Goal: Transaction & Acquisition: Purchase product/service

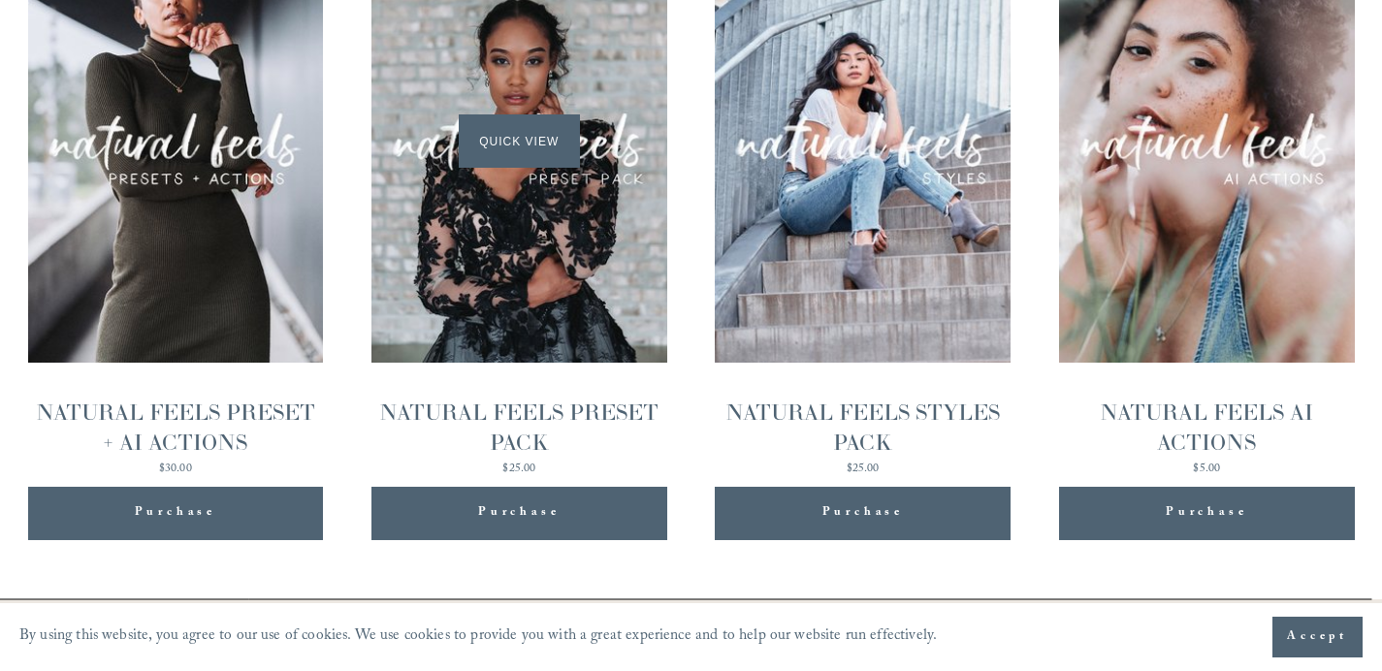
scroll to position [2108, 0]
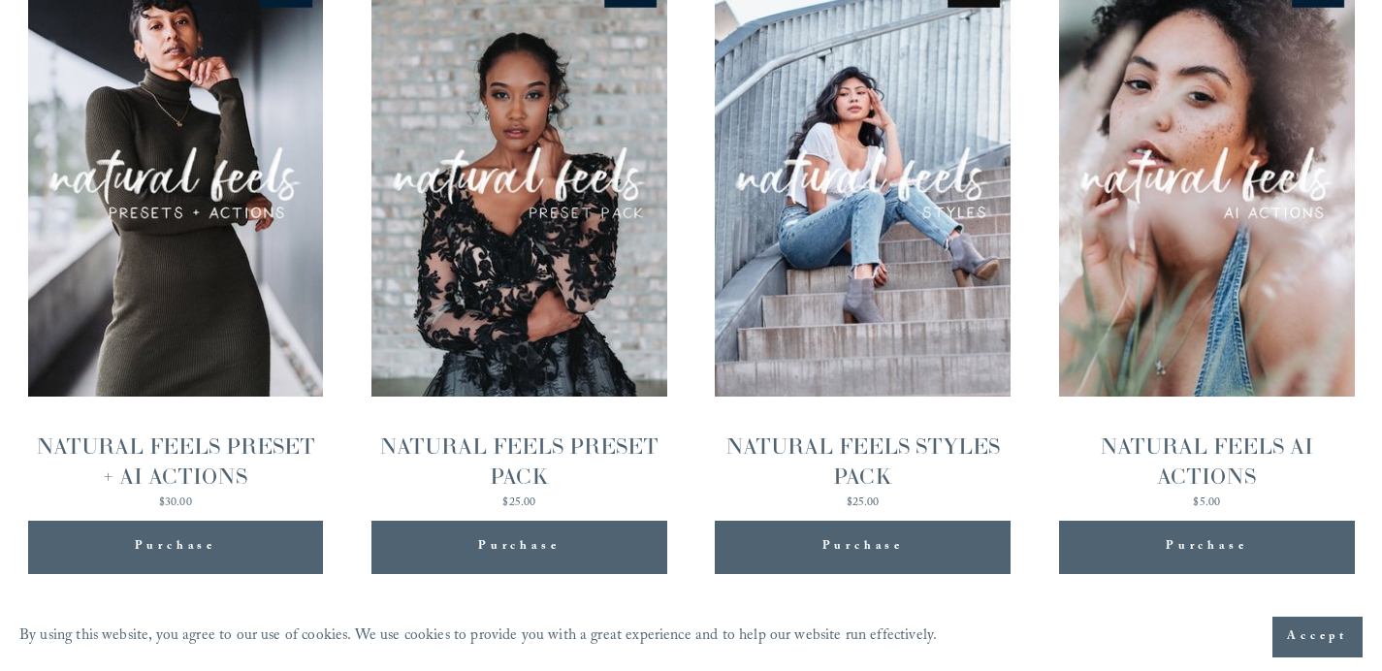
click at [1250, 460] on div "NATURAL FEELS AI ACTIONS" at bounding box center [1207, 461] width 296 height 60
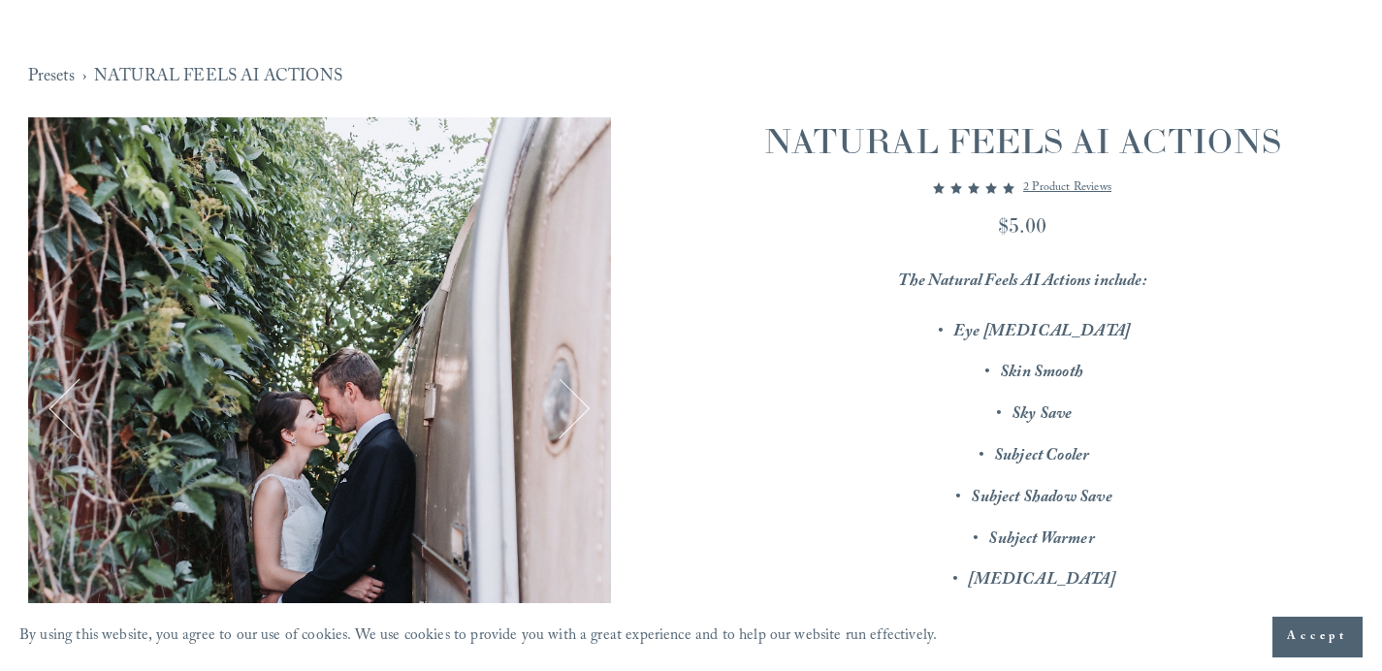
scroll to position [221, 0]
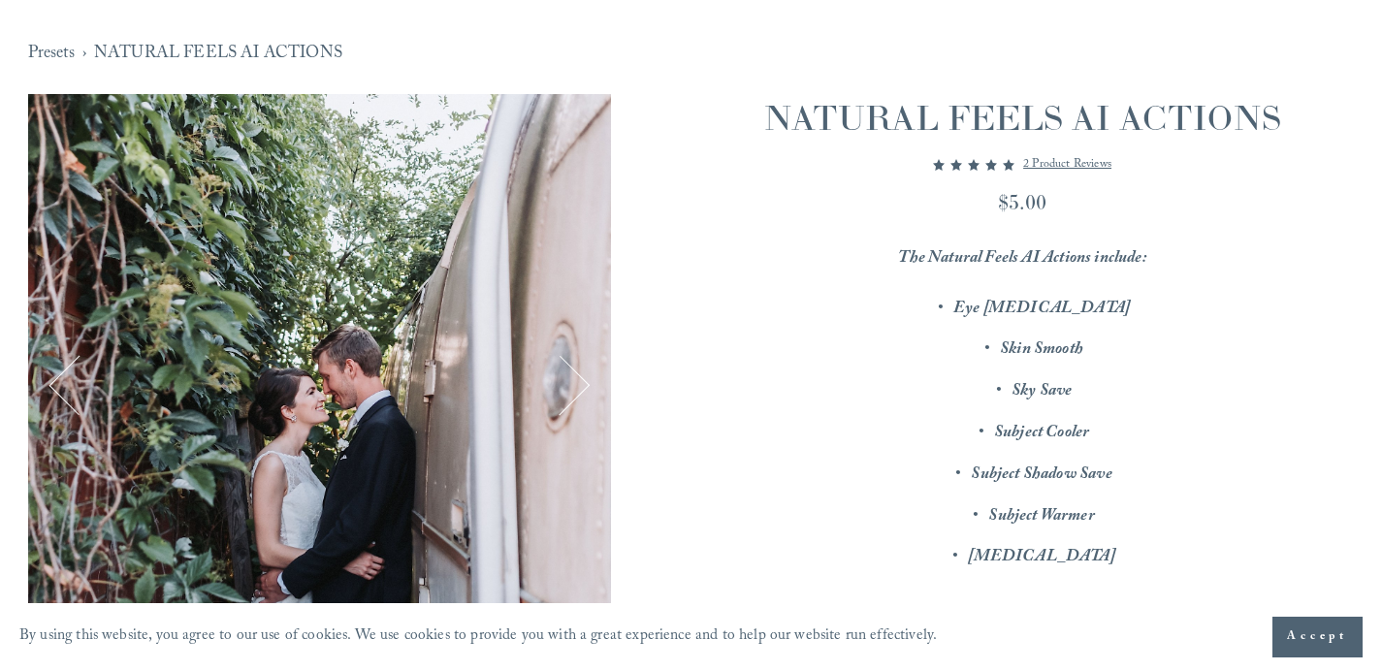
click at [1289, 633] on span "Accept" at bounding box center [1317, 636] width 61 height 19
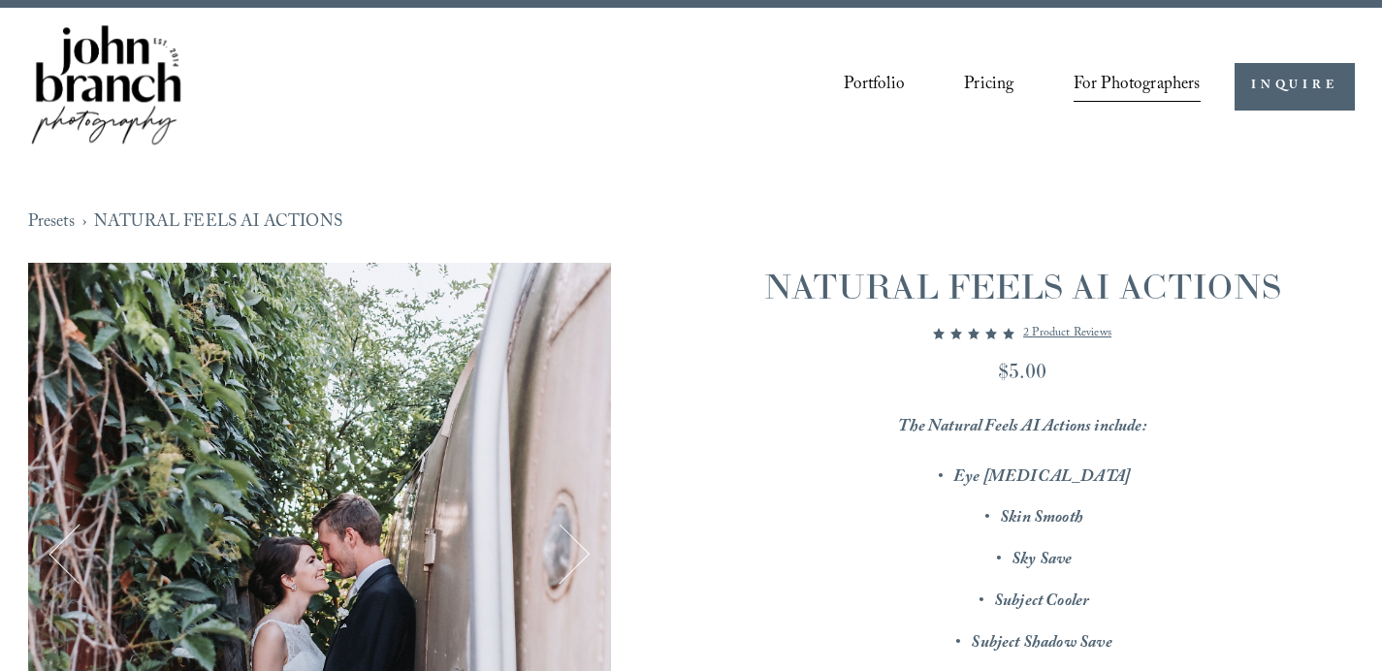
scroll to position [56, 0]
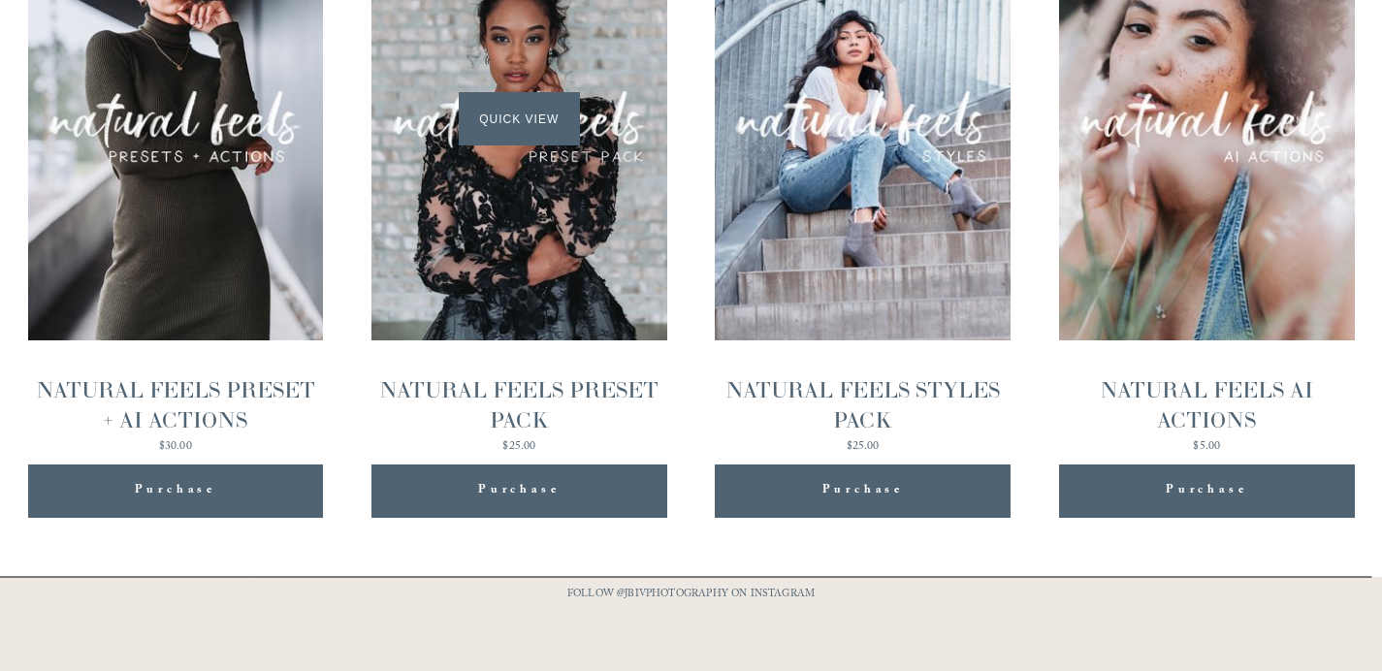
scroll to position [2108, 0]
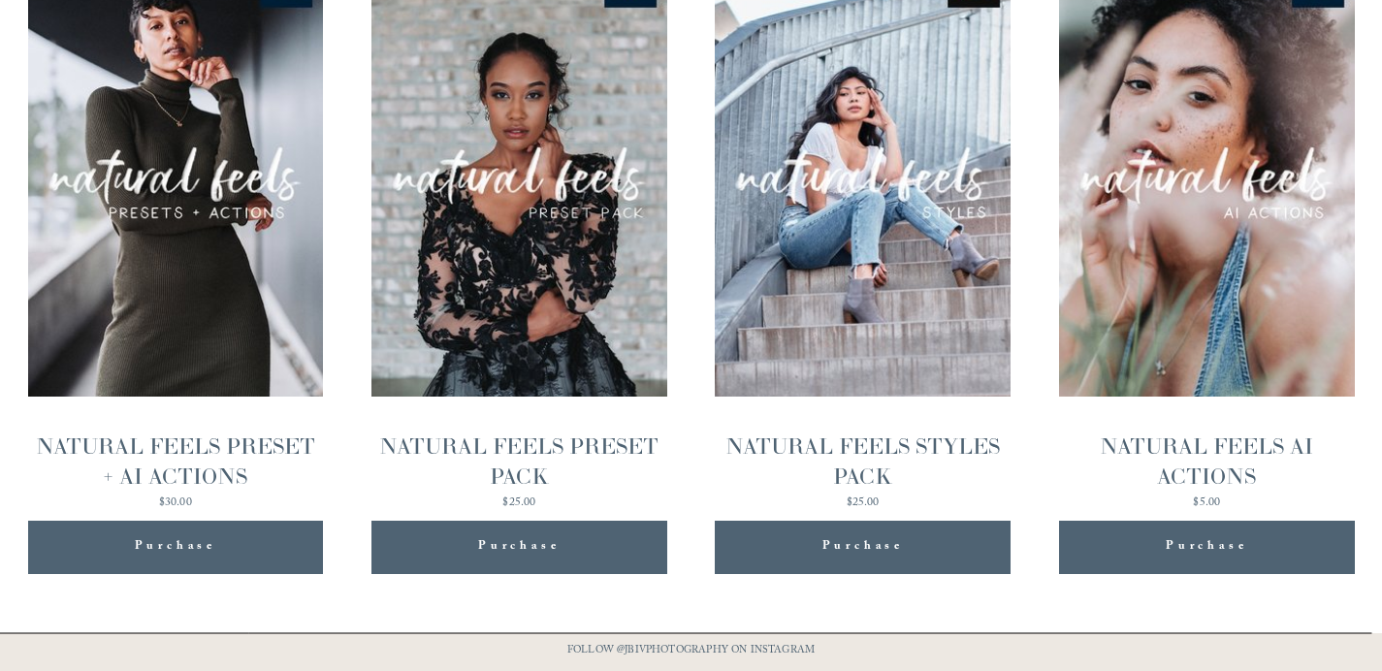
click at [898, 449] on div "NATURAL FEELS STYLES PACK" at bounding box center [863, 461] width 296 height 60
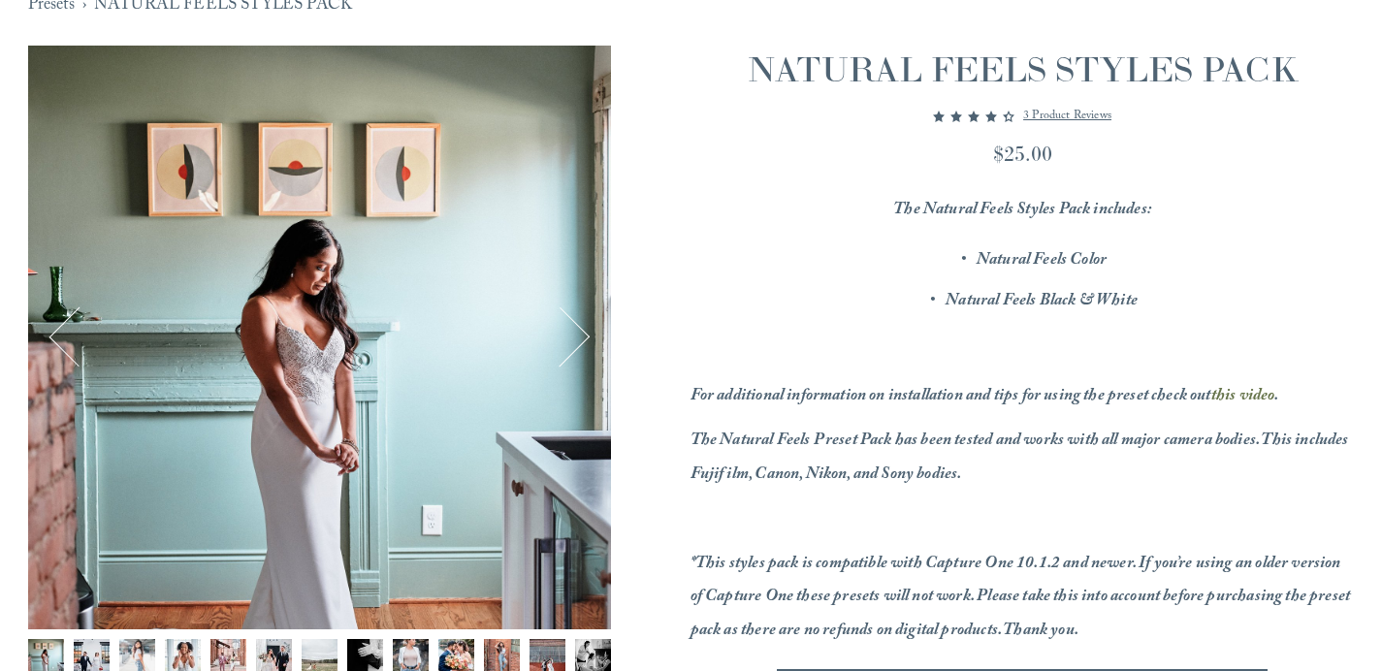
scroll to position [262, 0]
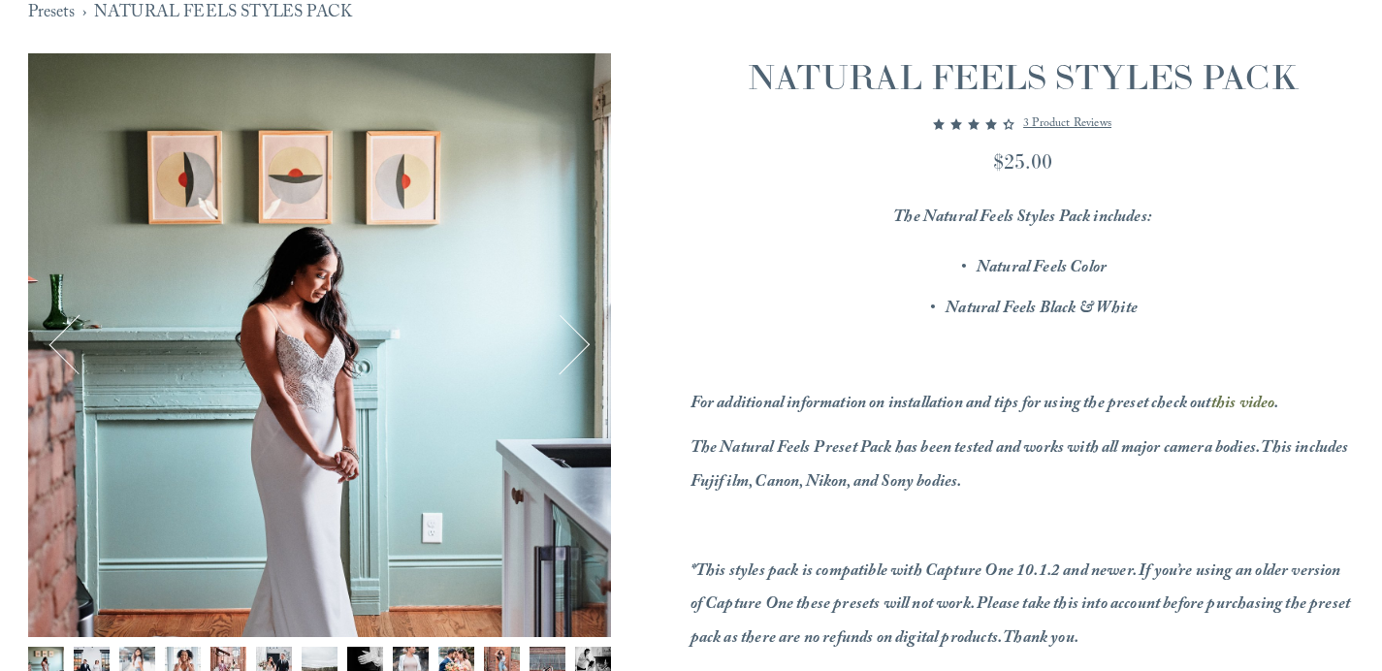
click at [559, 341] on button "Next" at bounding box center [559, 344] width 61 height 61
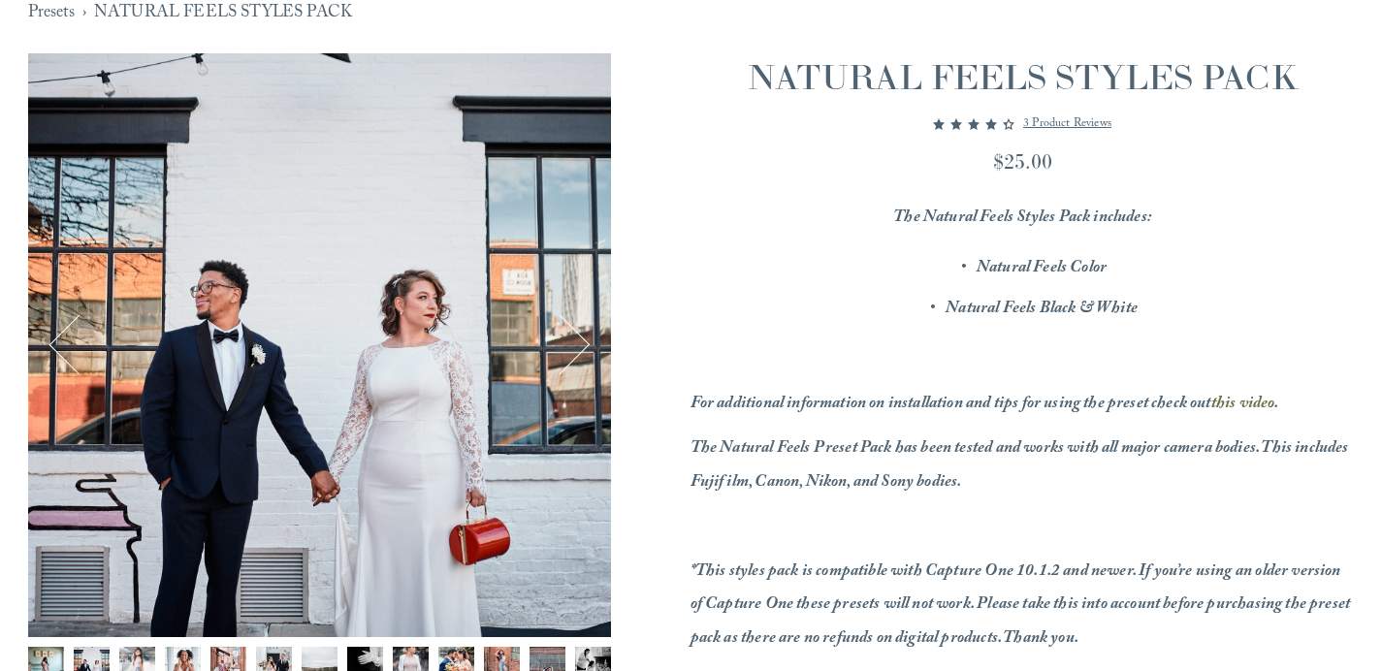
click at [559, 341] on button "Next" at bounding box center [559, 344] width 61 height 61
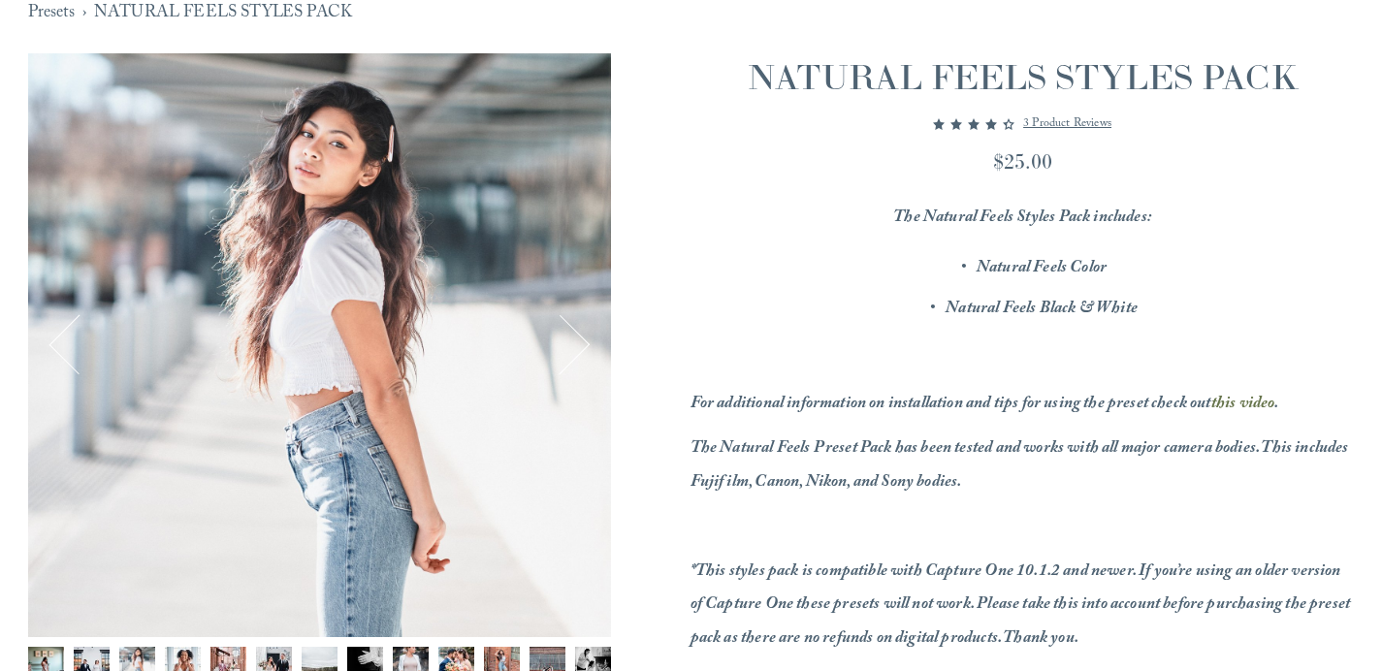
click at [559, 341] on button "Next" at bounding box center [559, 344] width 61 height 61
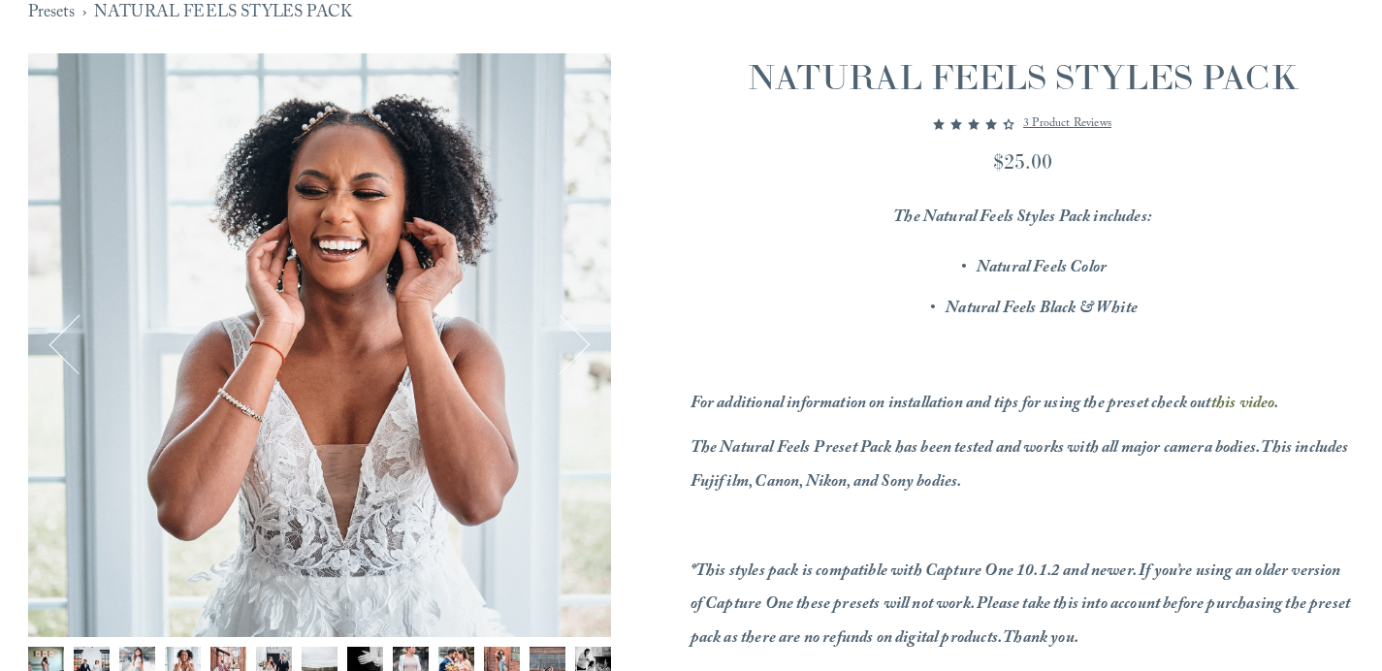
click at [559, 341] on button "Next" at bounding box center [559, 344] width 61 height 61
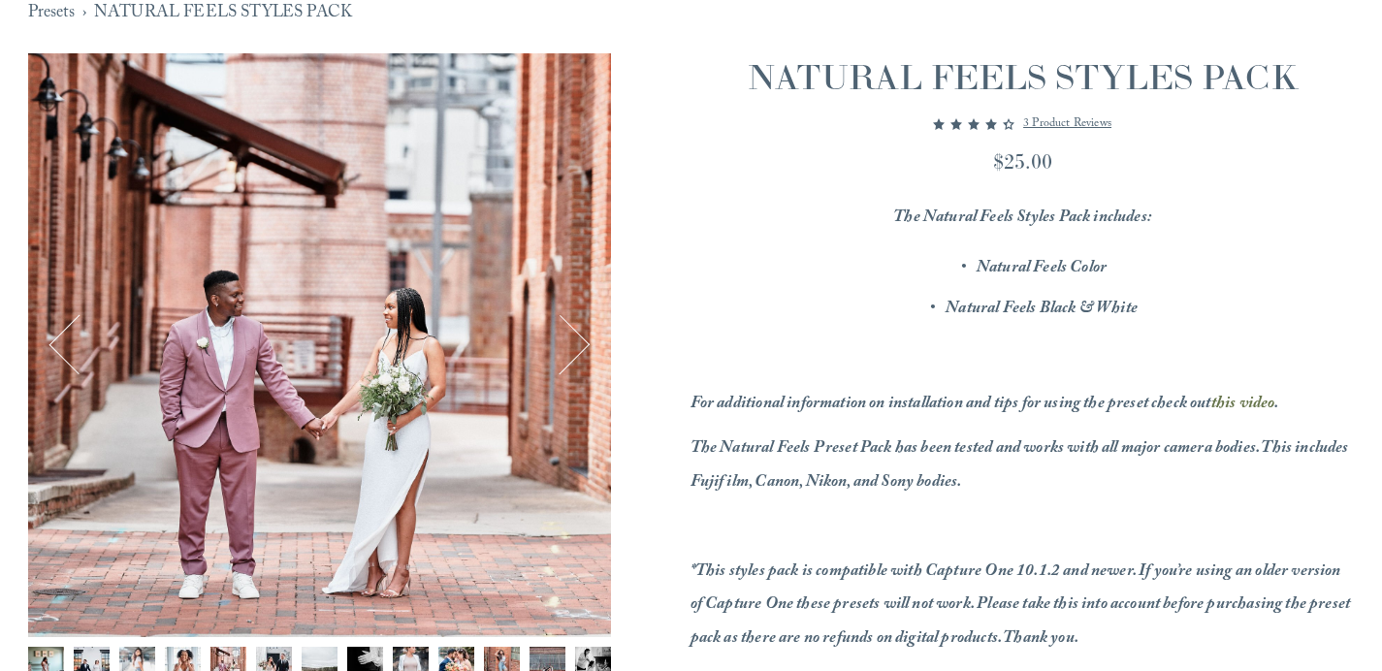
click at [559, 341] on button "Next" at bounding box center [559, 344] width 61 height 61
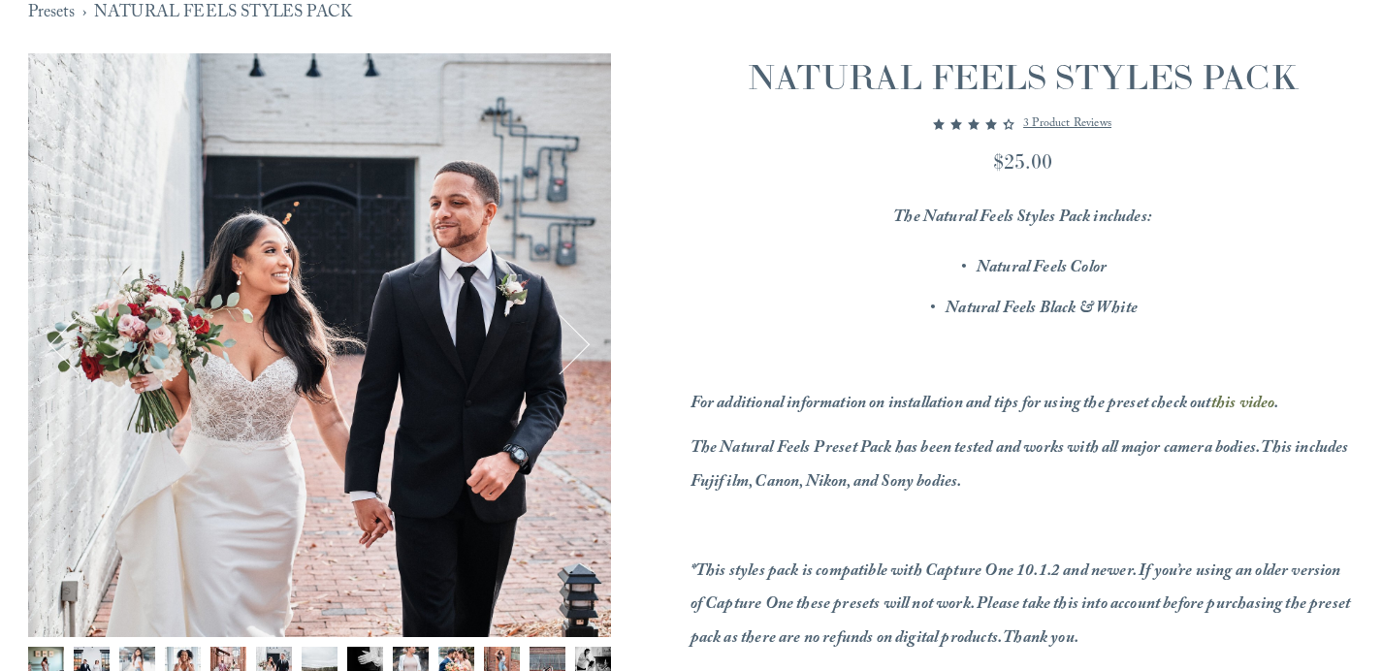
click at [559, 341] on button "Next" at bounding box center [559, 344] width 61 height 61
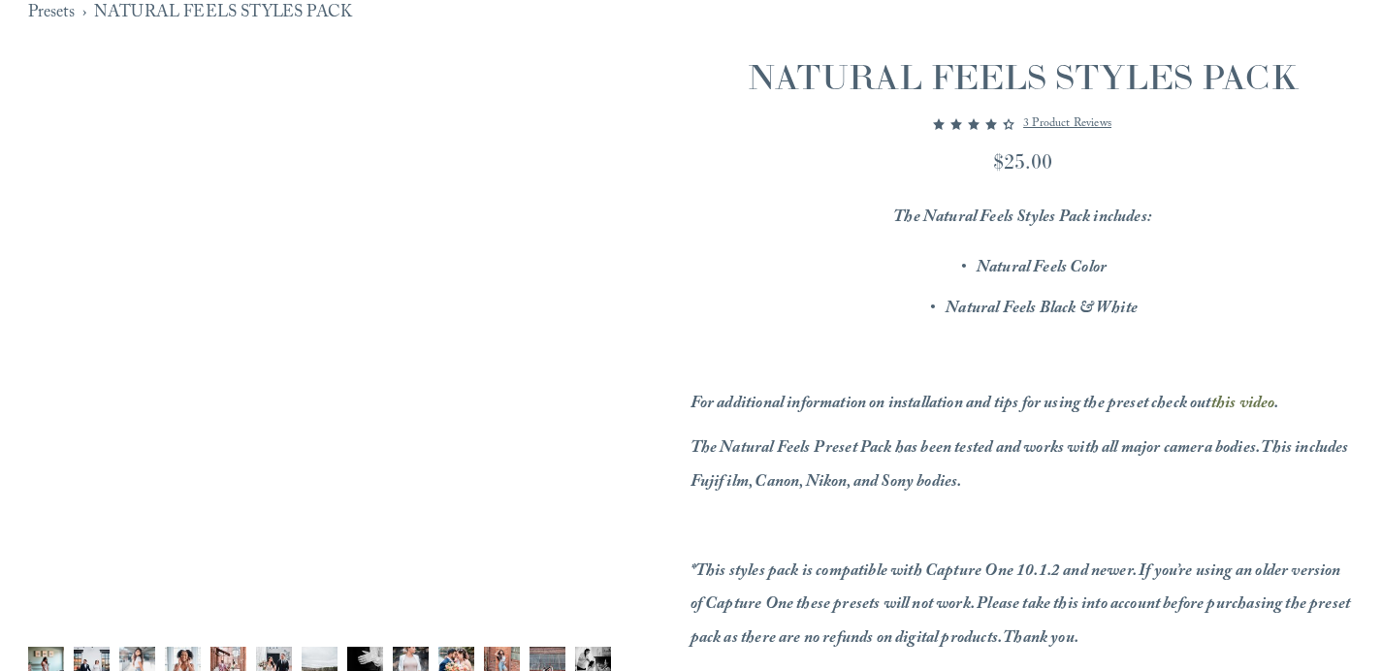
click at [559, 341] on button "Next" at bounding box center [559, 344] width 61 height 61
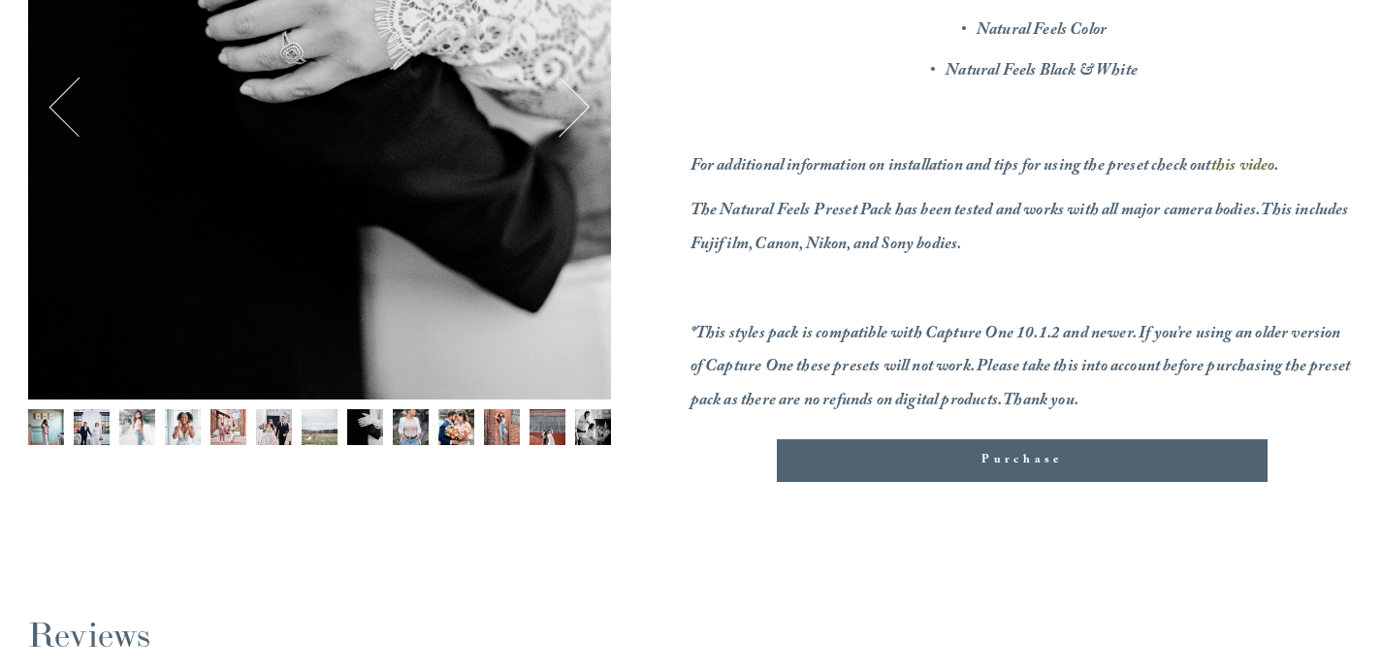
scroll to position [0, 0]
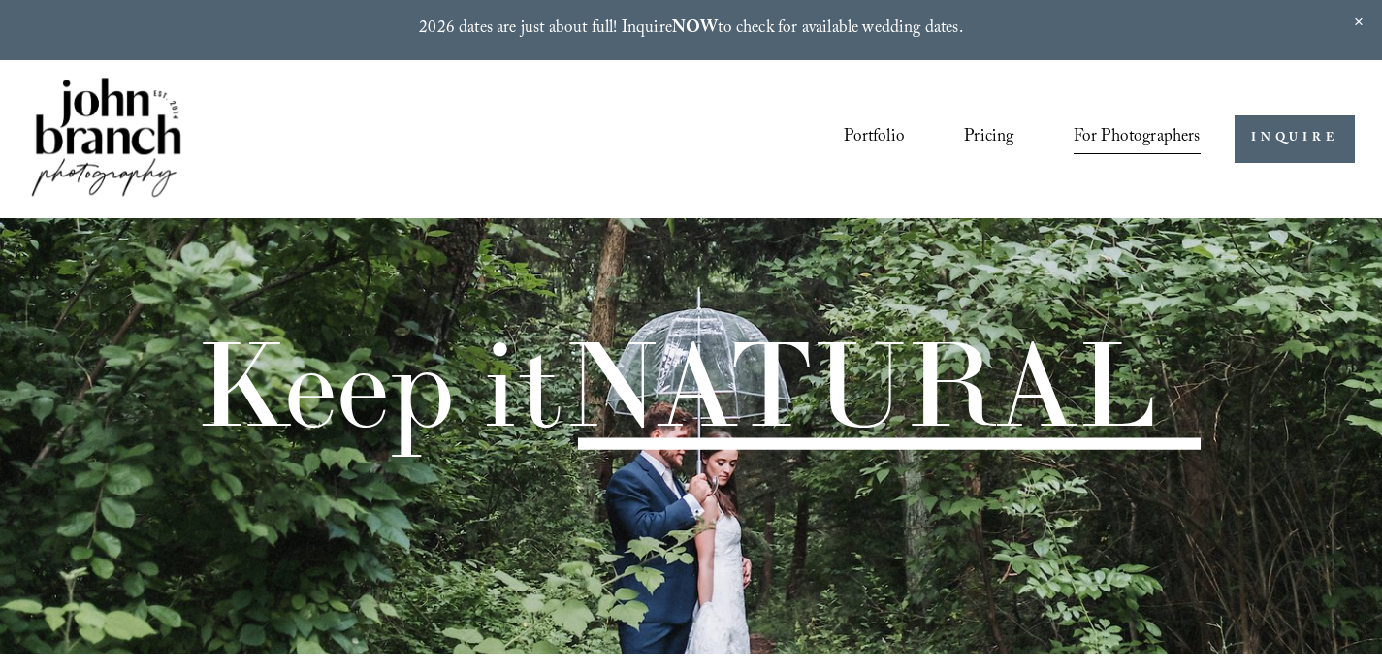
scroll to position [2191, 0]
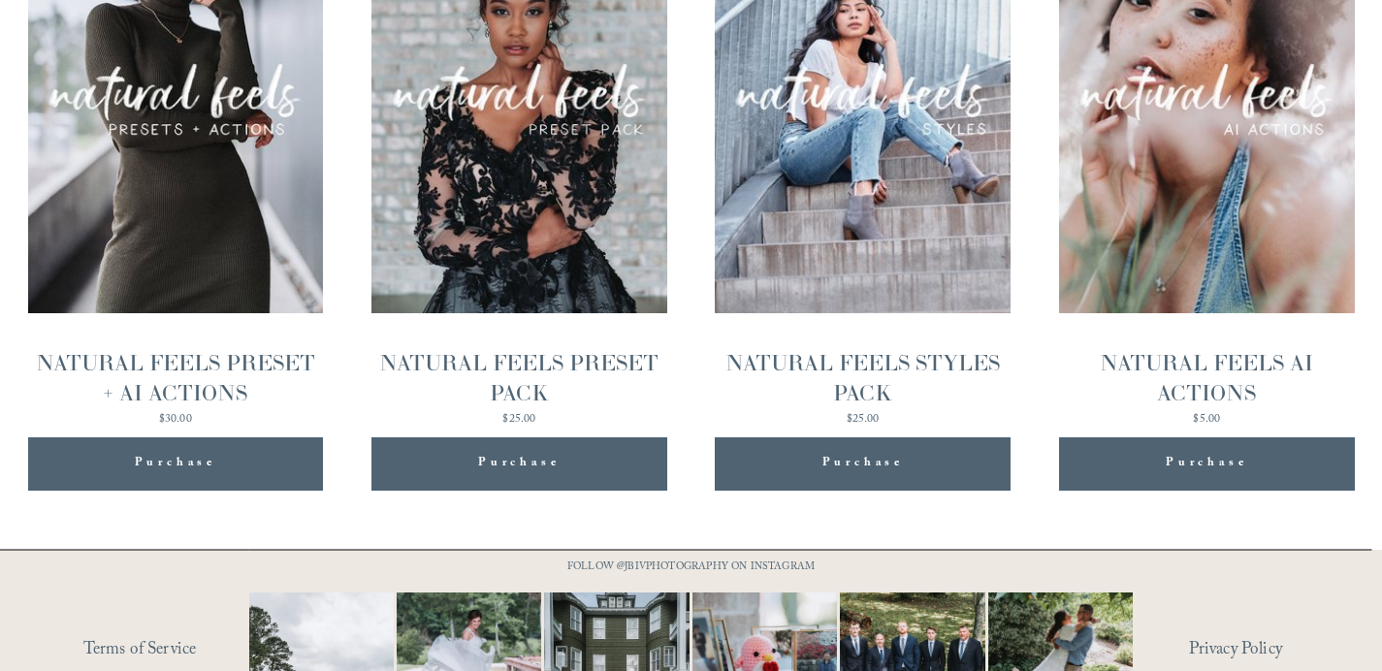
click at [241, 365] on div "NATURAL FEELS PRESET + AI ACTIONS" at bounding box center [176, 378] width 296 height 60
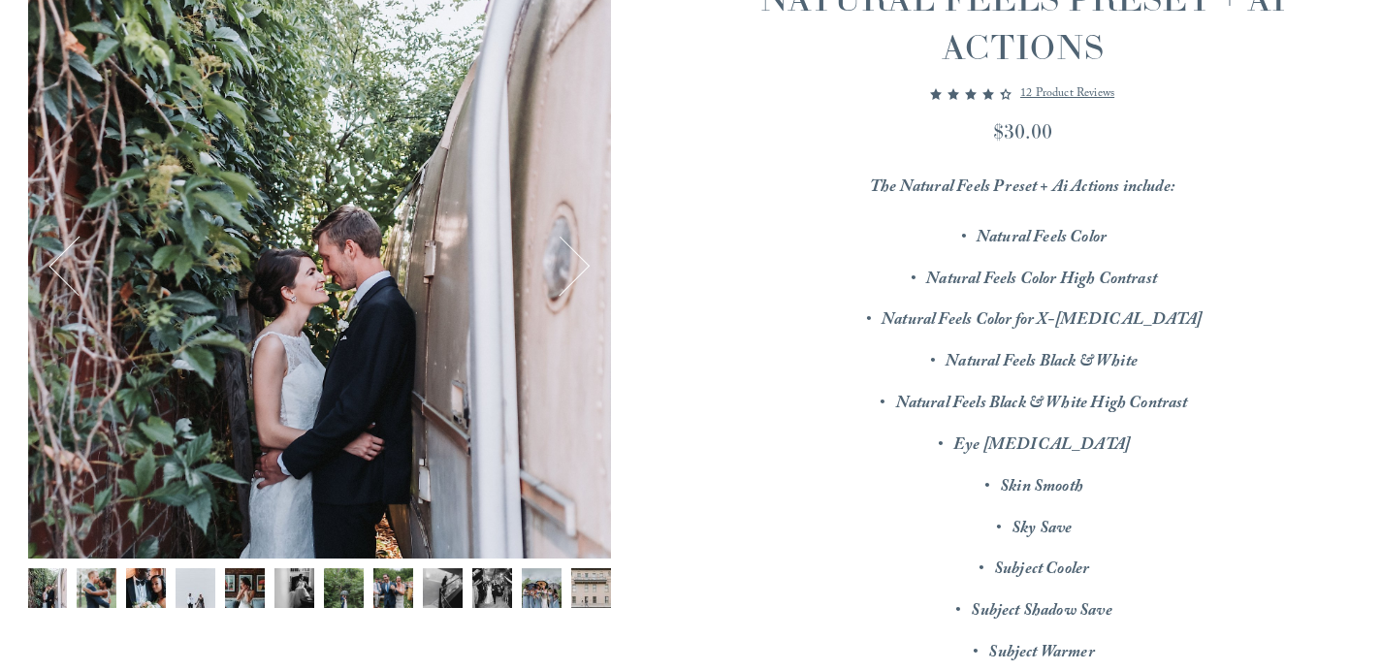
scroll to position [344, 0]
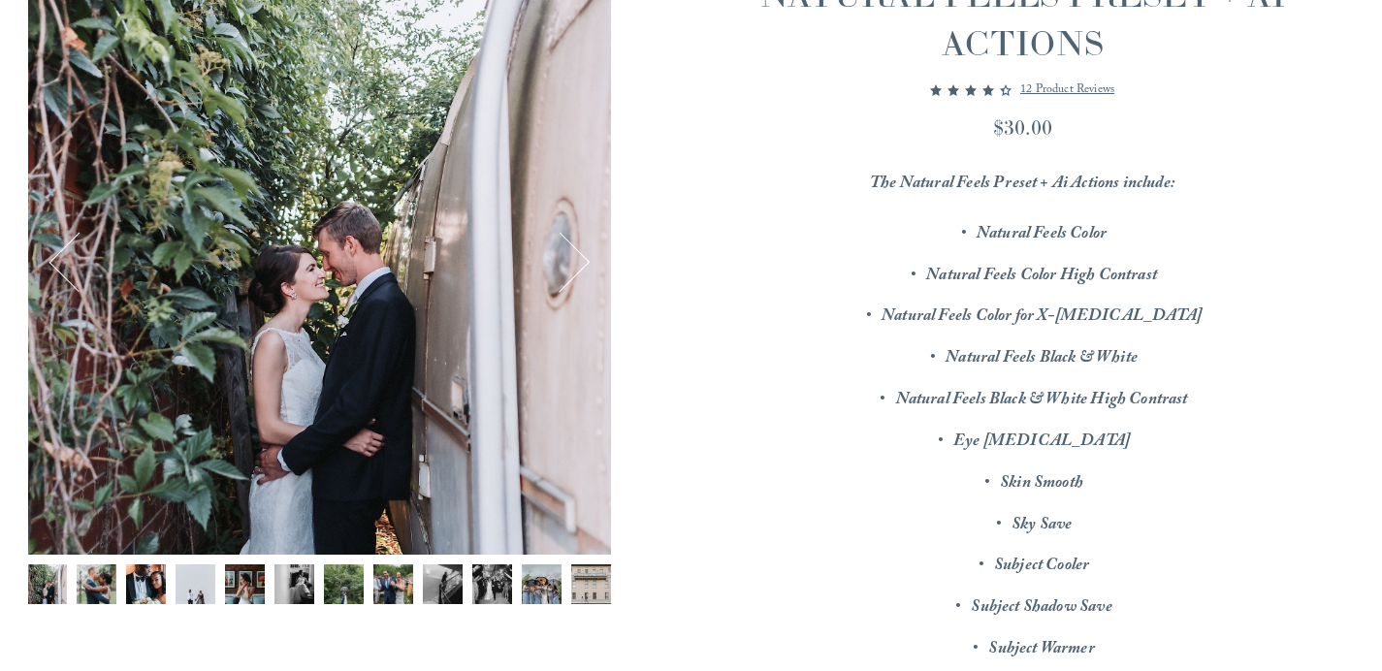
click at [144, 575] on img "Image 3 of 12" at bounding box center [146, 584] width 40 height 40
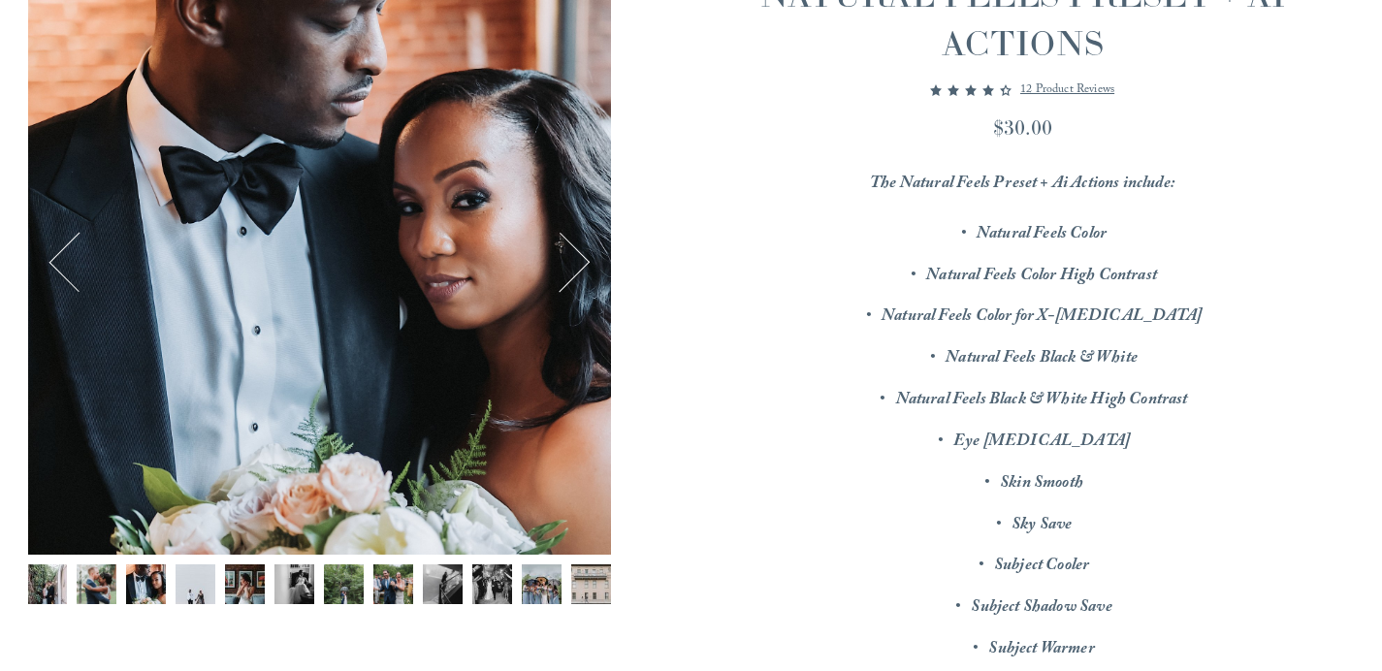
click at [245, 592] on img "Image 5 of 12" at bounding box center [245, 584] width 40 height 40
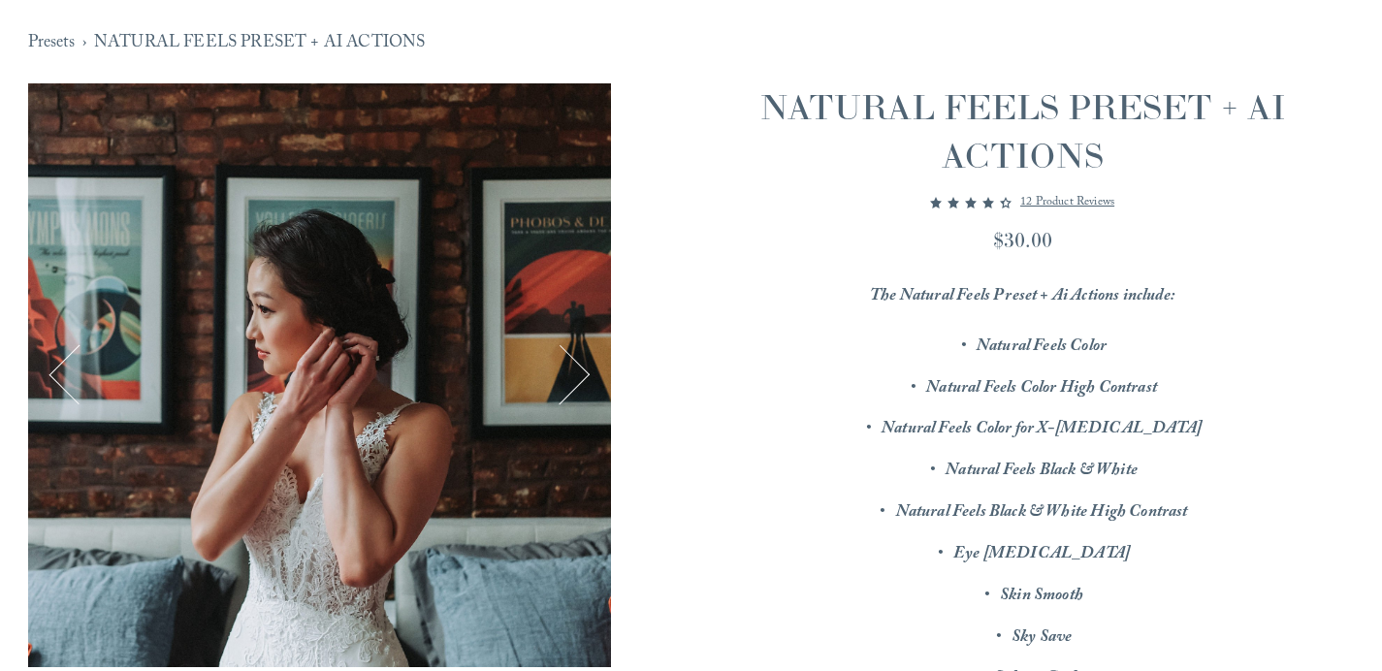
scroll to position [625, 0]
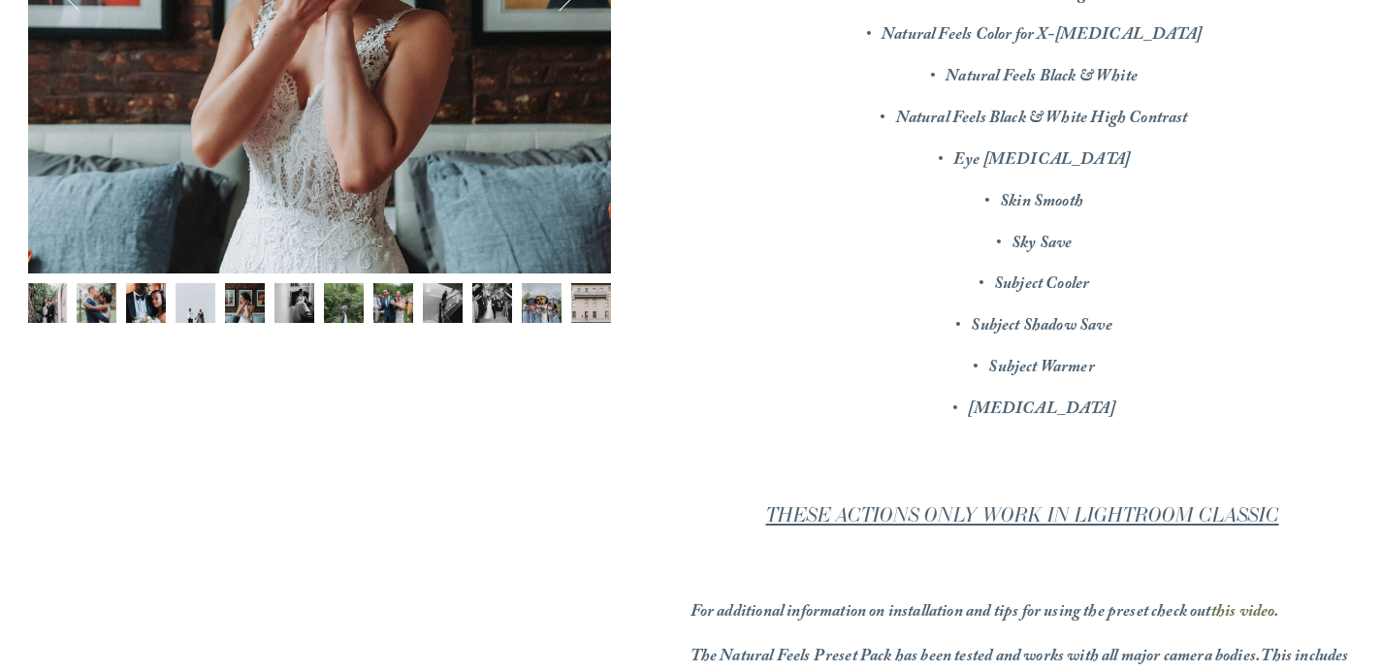
click at [352, 299] on img "Image 7 of 12" at bounding box center [344, 303] width 40 height 40
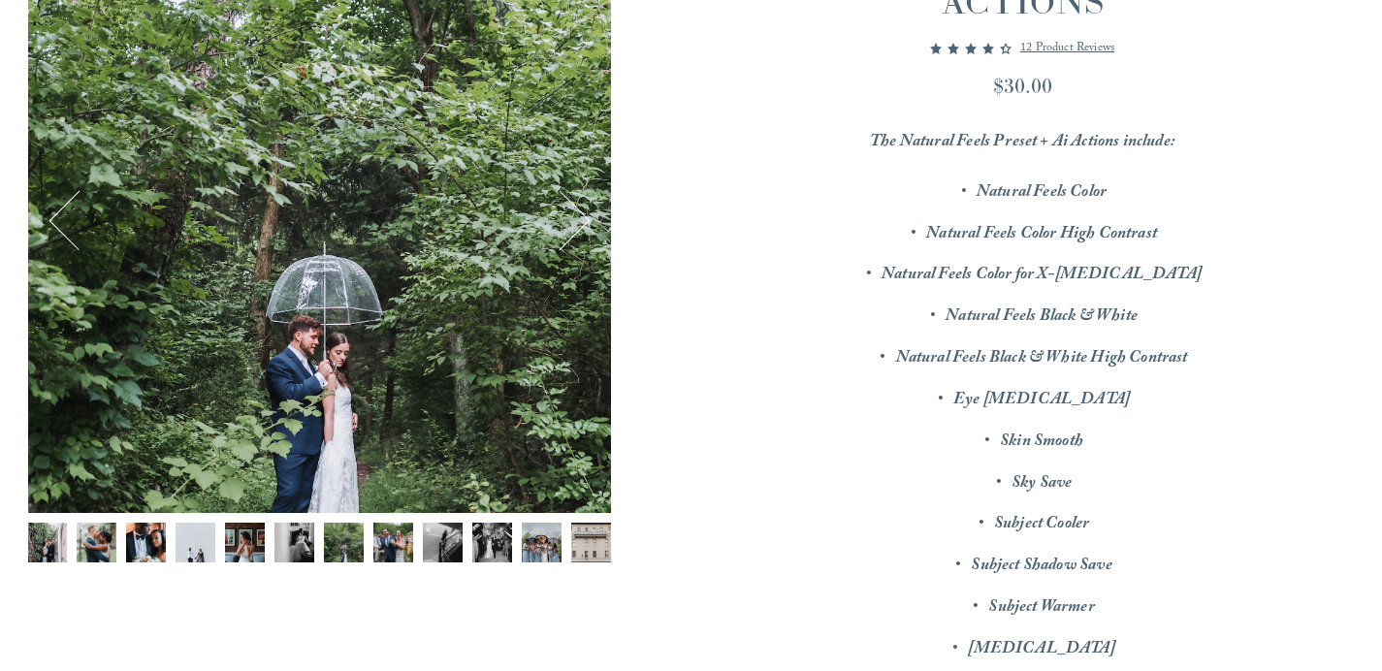
scroll to position [375, 0]
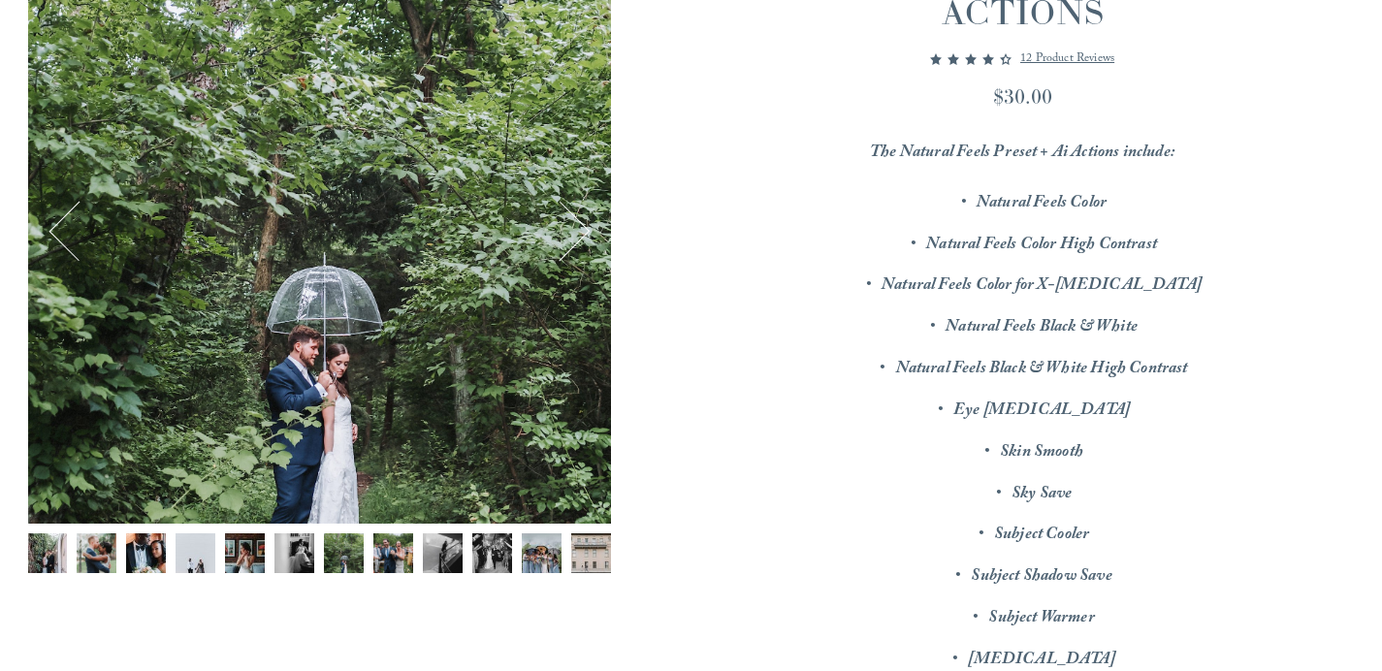
click at [430, 554] on img "Image 9 of 12" at bounding box center [443, 553] width 40 height 40
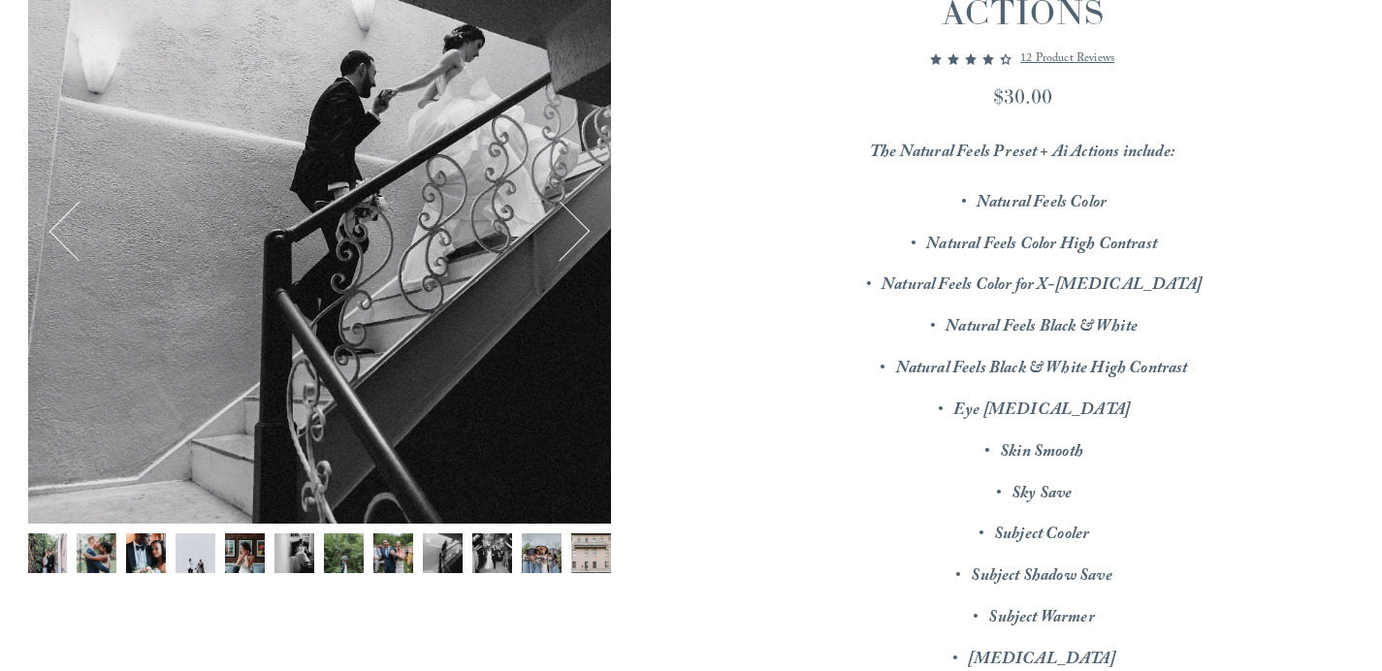
click at [501, 554] on img "Image 10 of 12" at bounding box center [492, 553] width 40 height 40
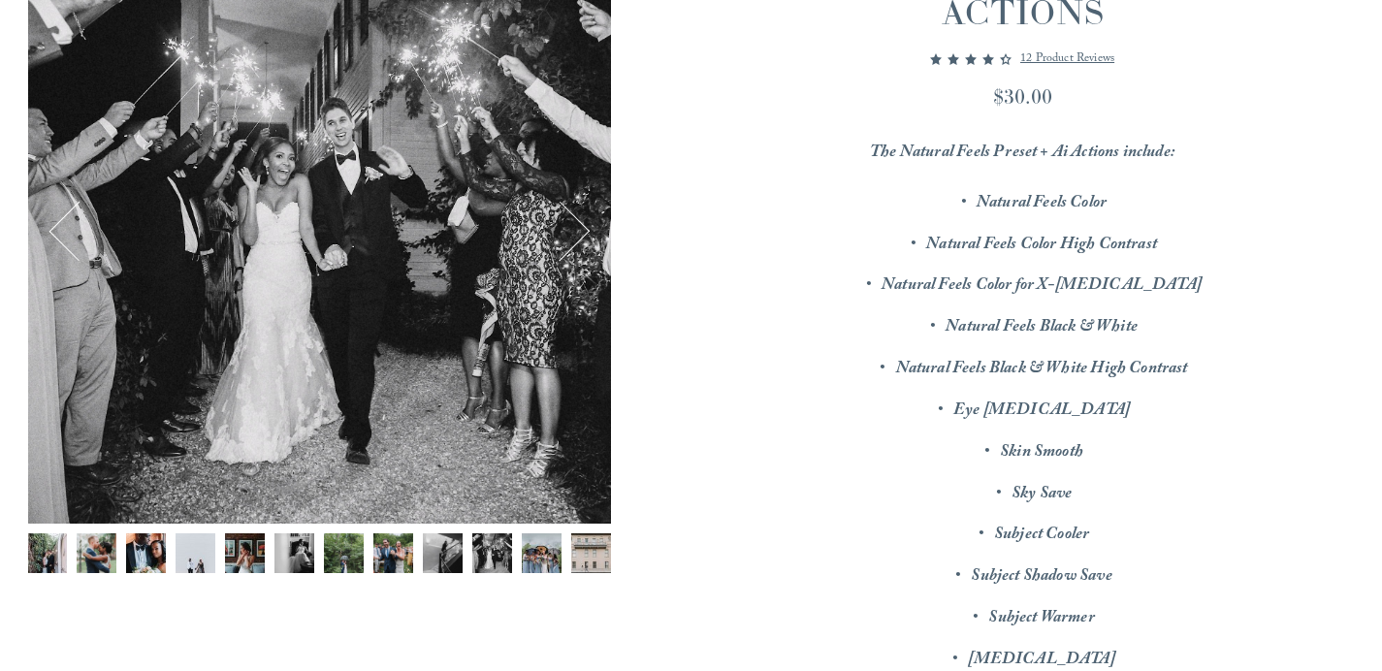
click at [540, 558] on img "Image 11 of 12" at bounding box center [542, 553] width 40 height 40
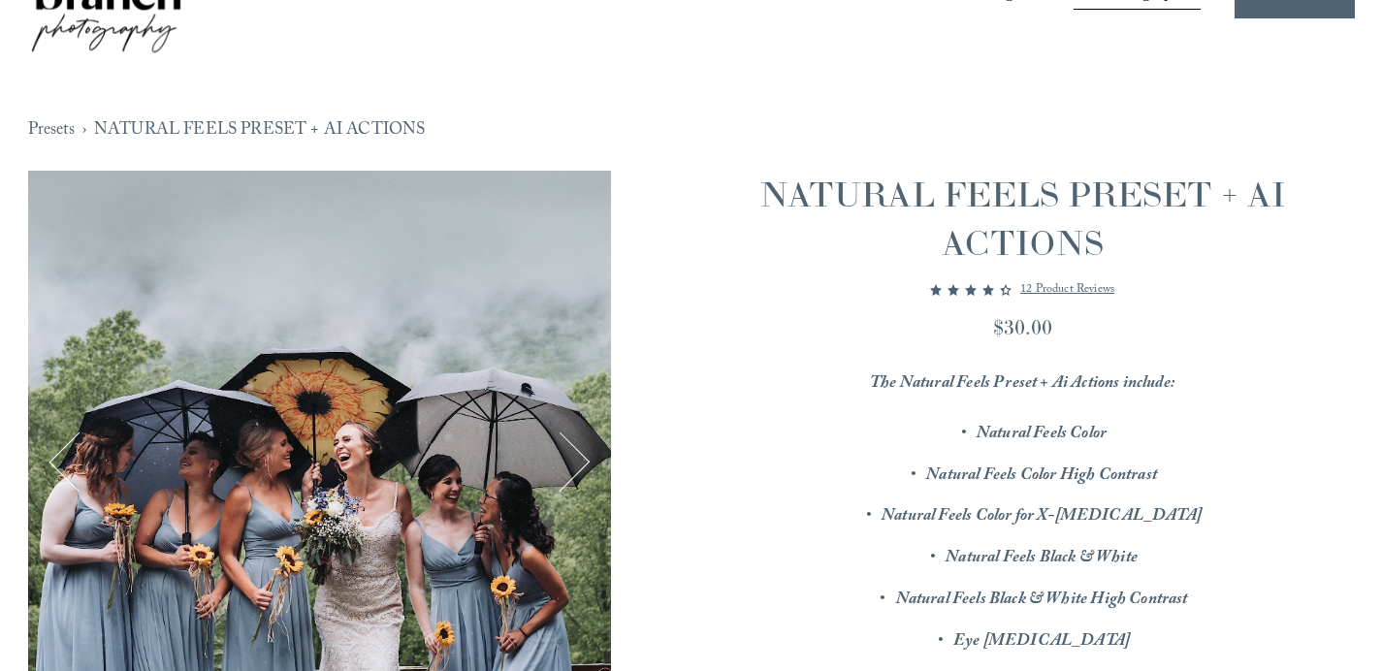
scroll to position [0, 0]
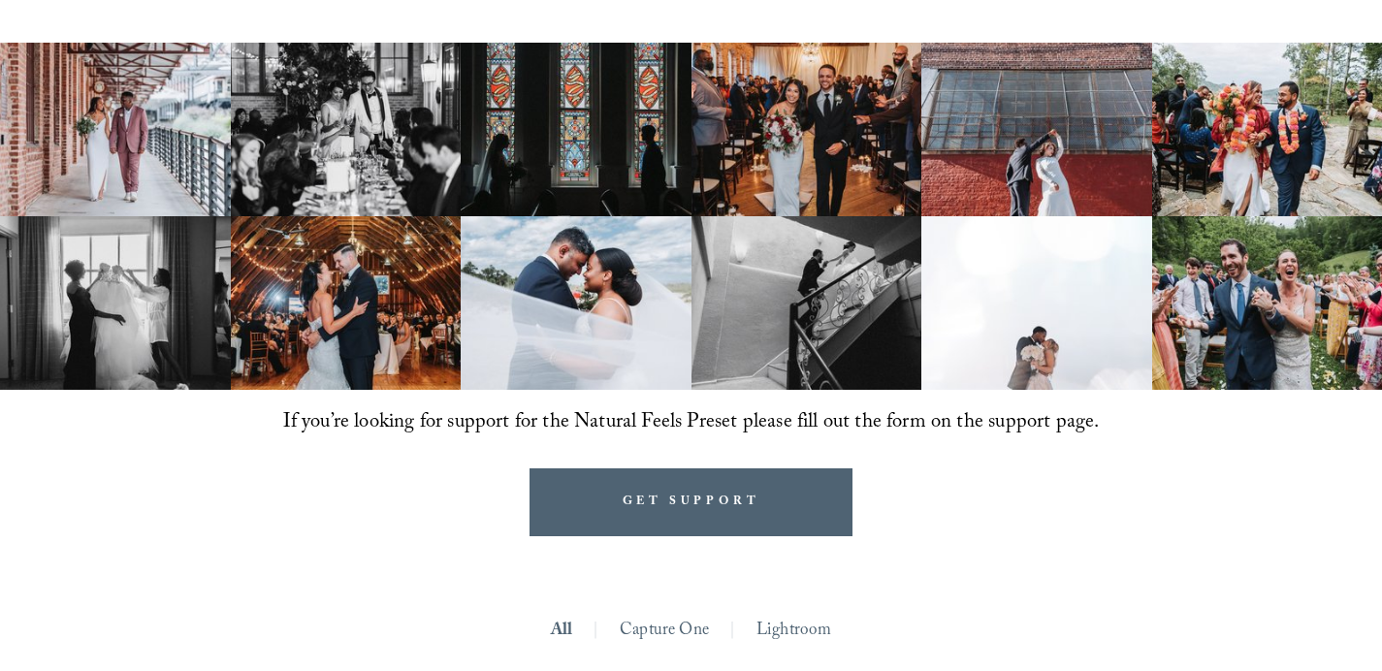
scroll to position [1339, 0]
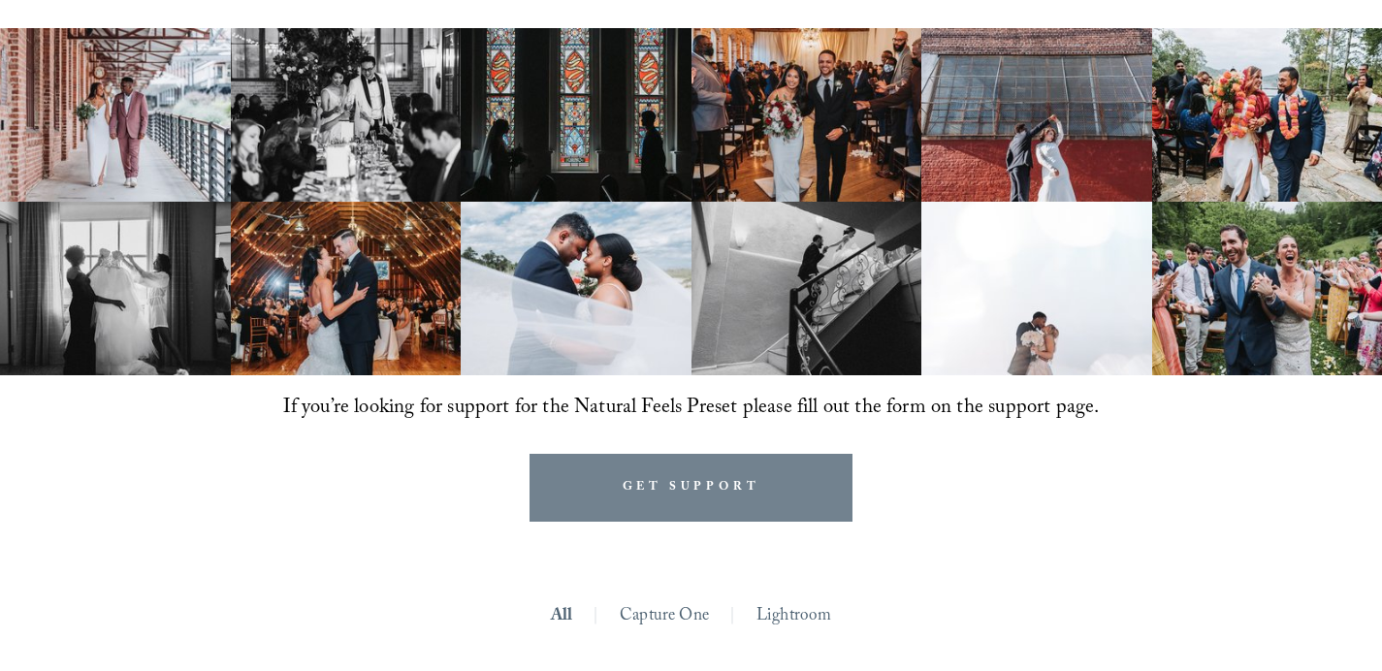
click at [711, 514] on link "GET SUPPORT" at bounding box center [691, 488] width 324 height 68
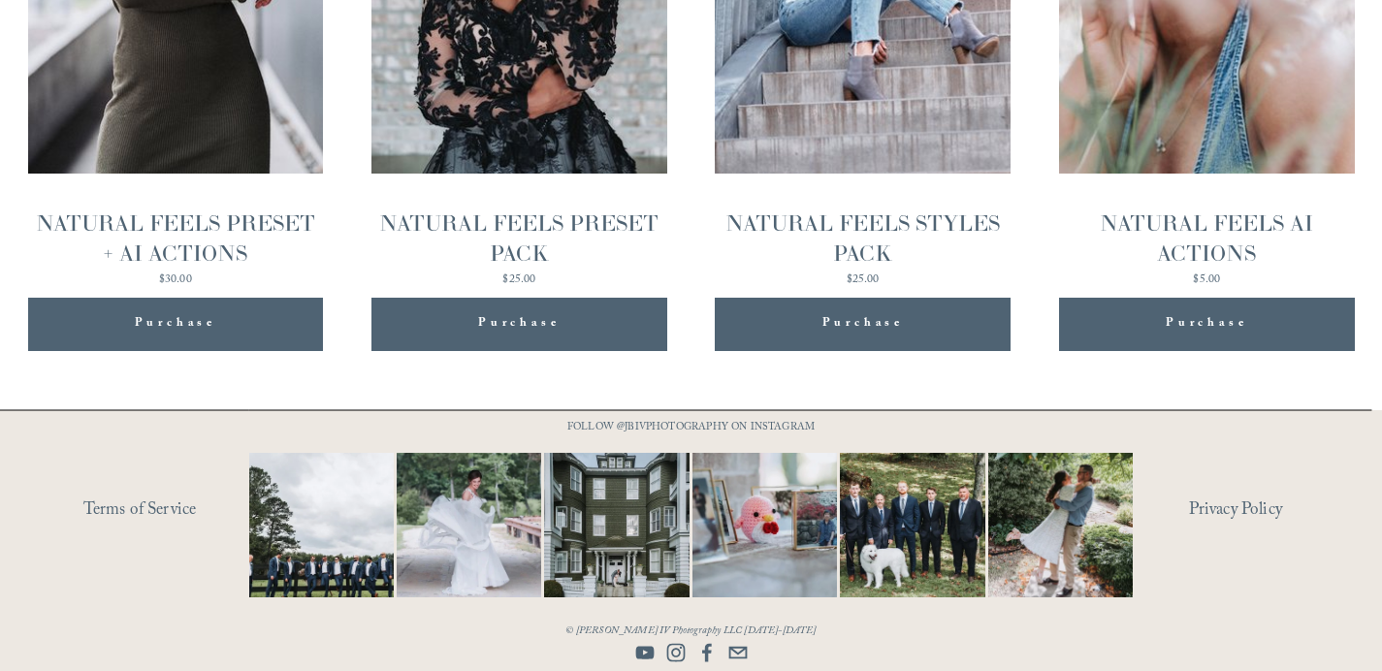
scroll to position [2337, 0]
click at [1222, 335] on span "Purchase" at bounding box center [1205, 324] width 81 height 24
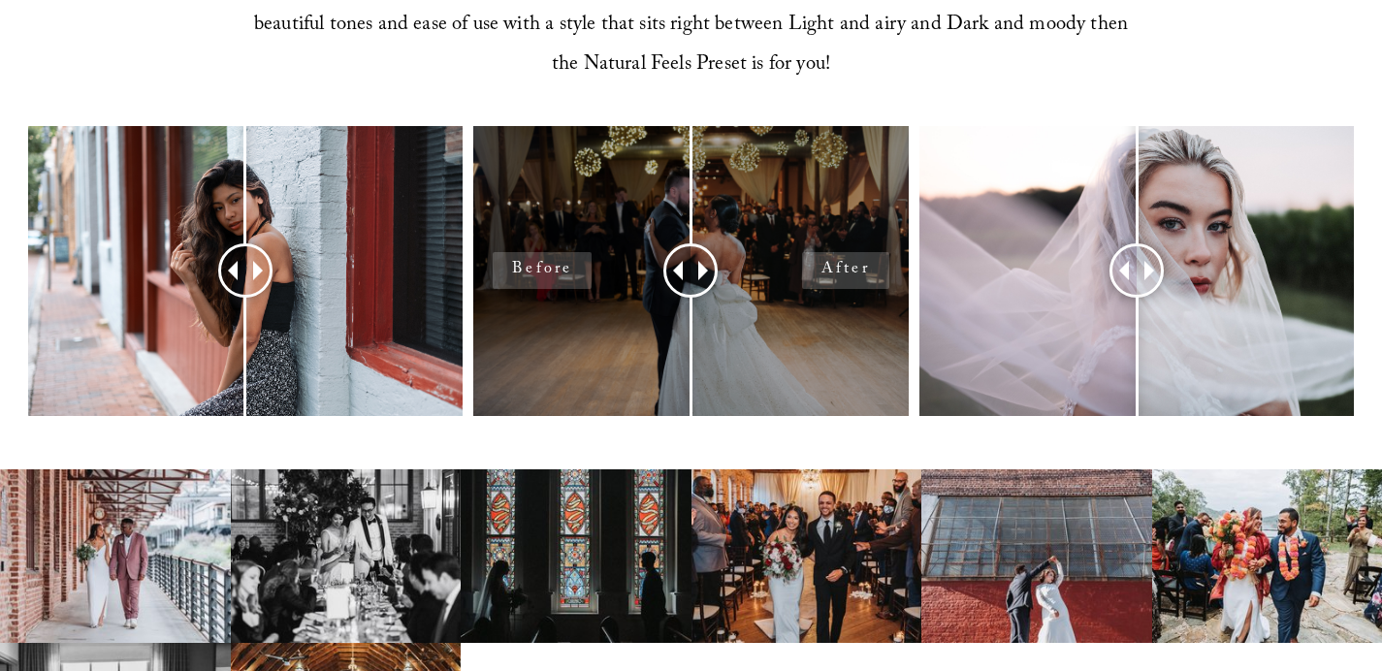
scroll to position [935, 0]
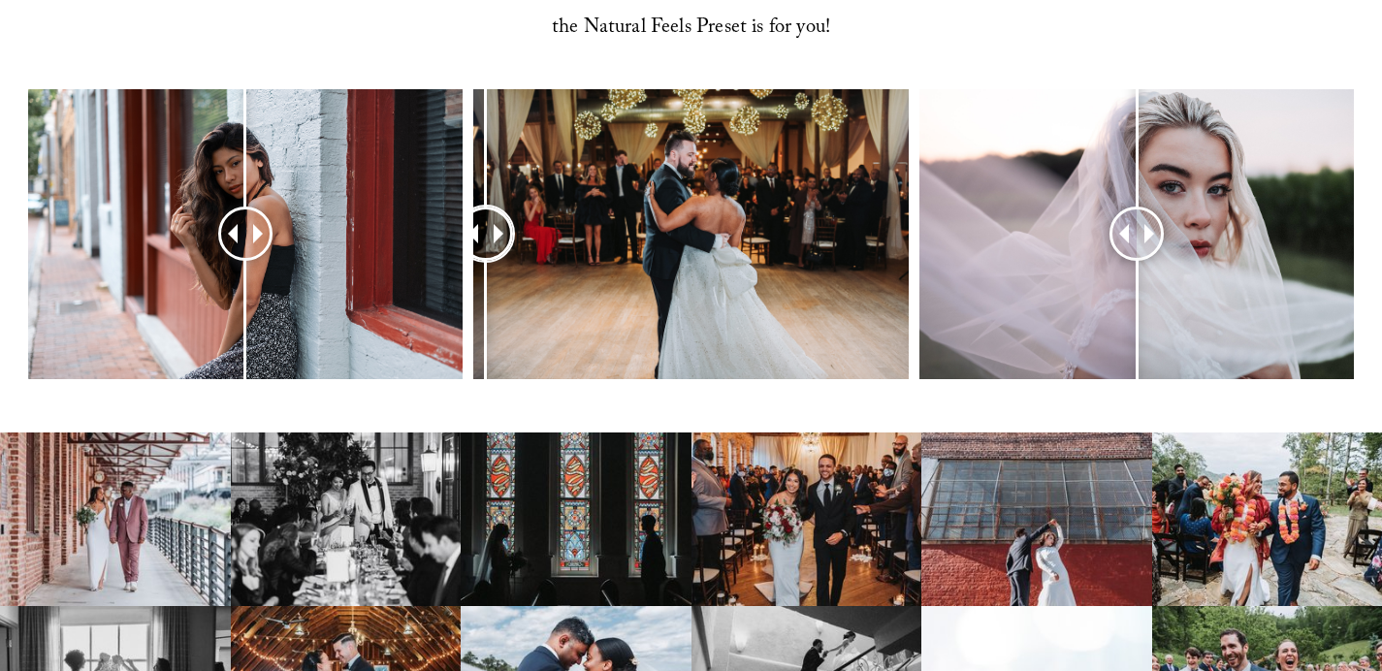
drag, startPoint x: 702, startPoint y: 224, endPoint x: 486, endPoint y: 259, distance: 219.0
click at [486, 259] on div at bounding box center [485, 233] width 49 height 49
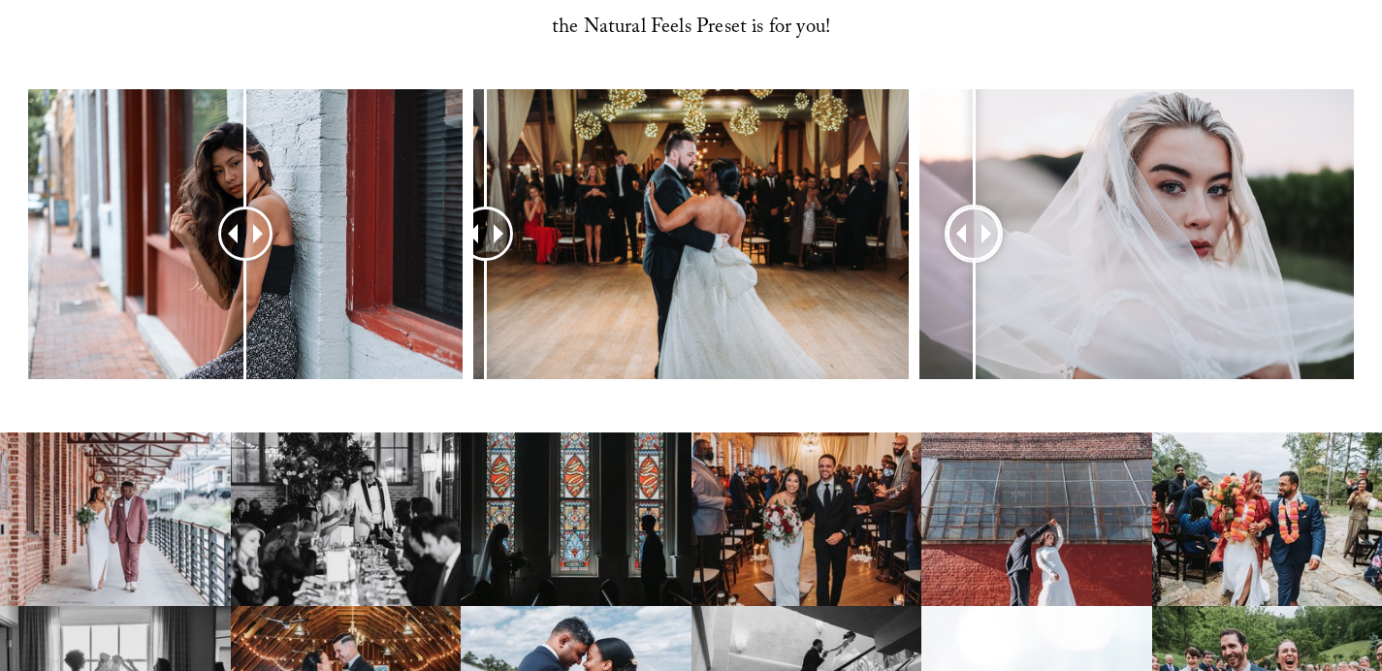
drag, startPoint x: 1150, startPoint y: 245, endPoint x: 973, endPoint y: 247, distance: 176.5
click at [973, 247] on div at bounding box center [973, 234] width 54 height 54
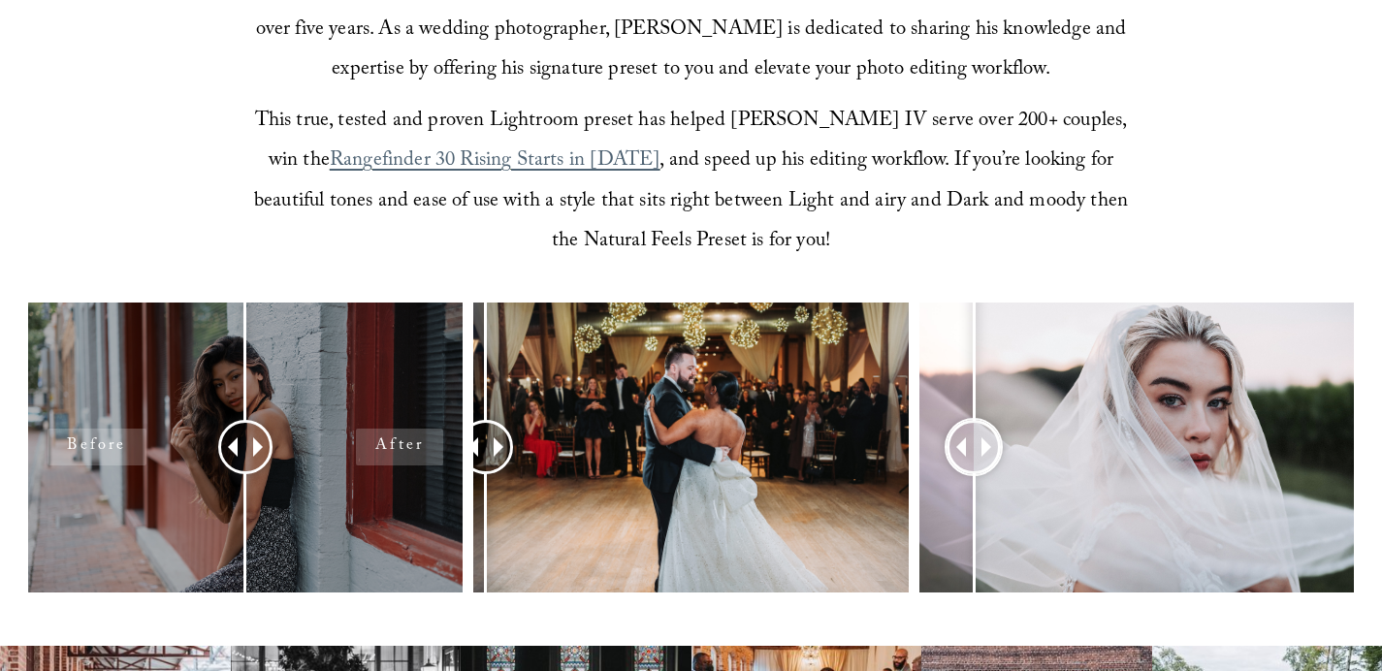
scroll to position [753, 0]
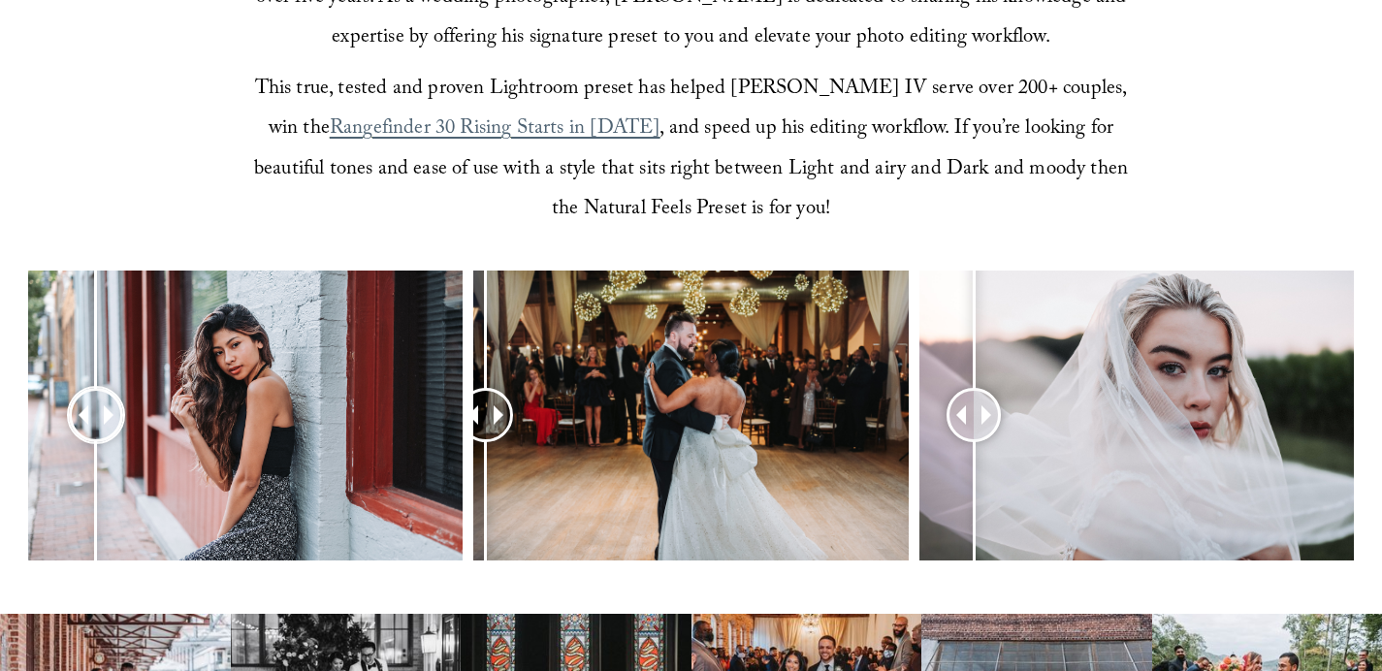
drag, startPoint x: 250, startPoint y: 427, endPoint x: 96, endPoint y: 442, distance: 154.9
click at [96, 442] on div at bounding box center [96, 415] width 54 height 54
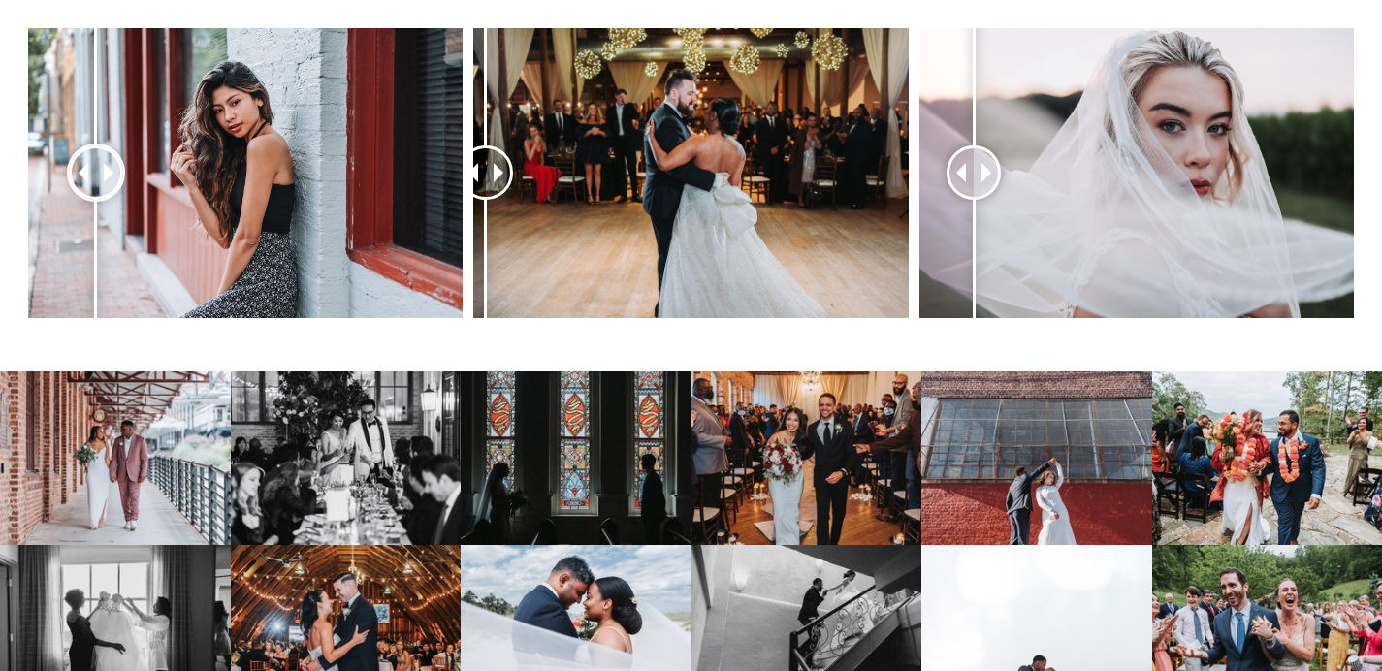
scroll to position [960, 0]
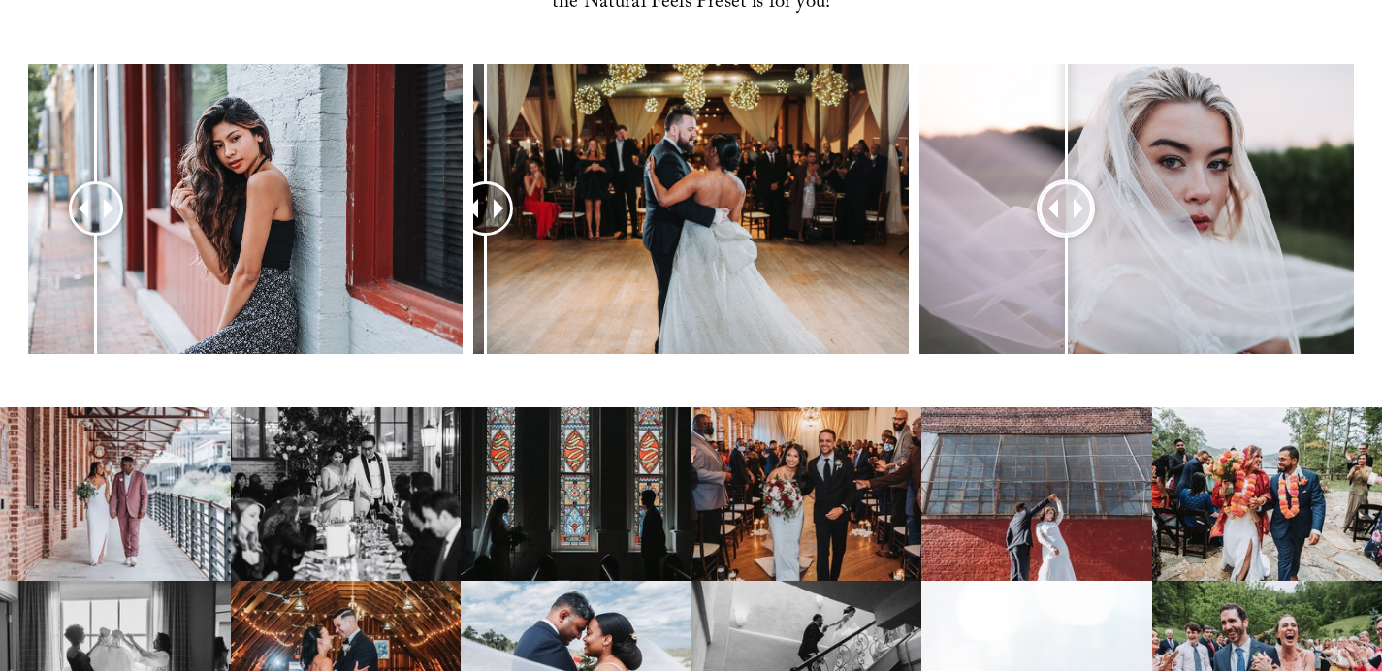
drag, startPoint x: 990, startPoint y: 229, endPoint x: 1057, endPoint y: 236, distance: 67.2
click at [1057, 235] on div at bounding box center [1065, 208] width 52 height 52
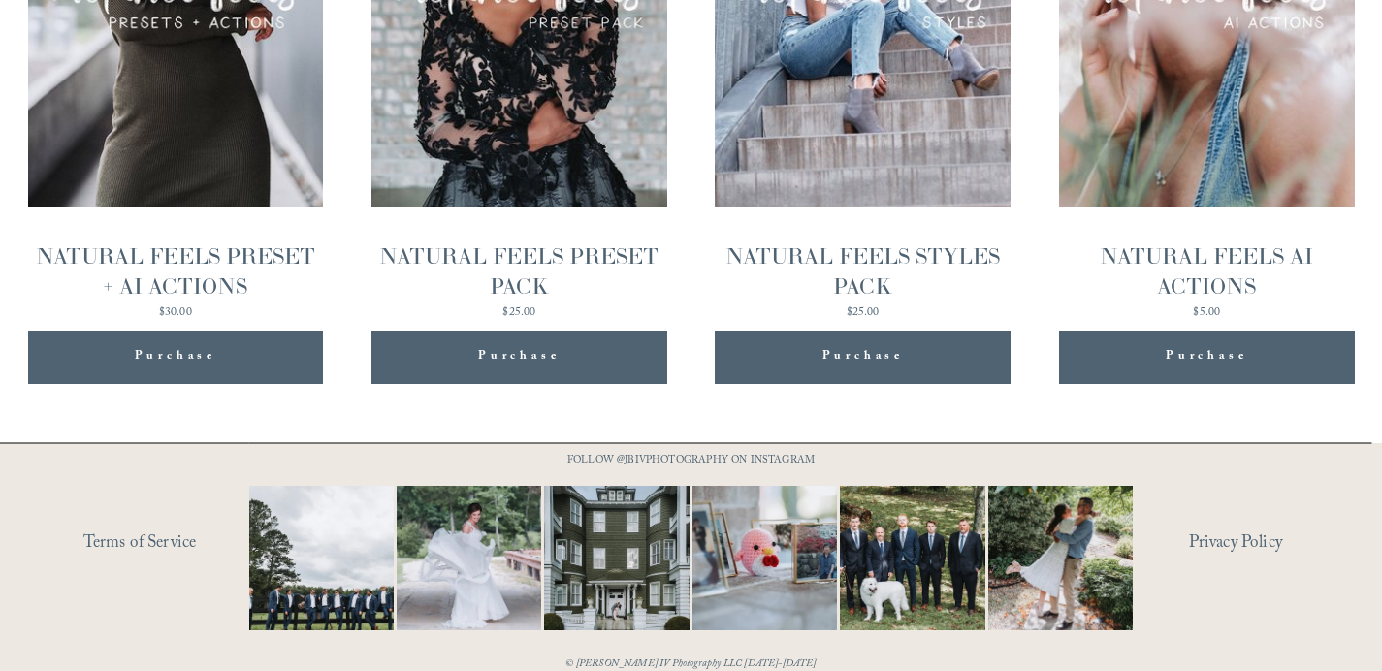
scroll to position [2344, 0]
